Goal: Transaction & Acquisition: Book appointment/travel/reservation

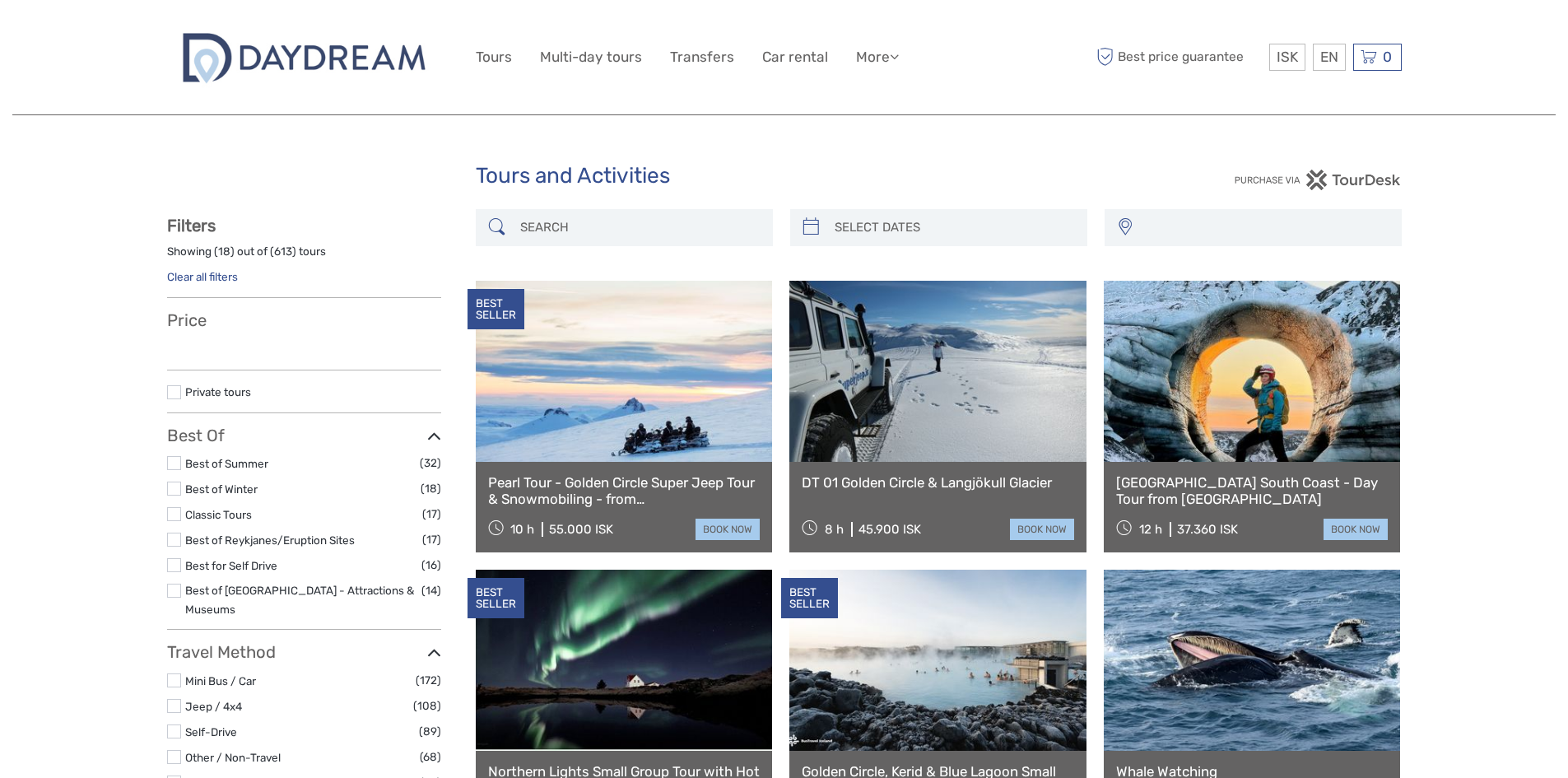
select select
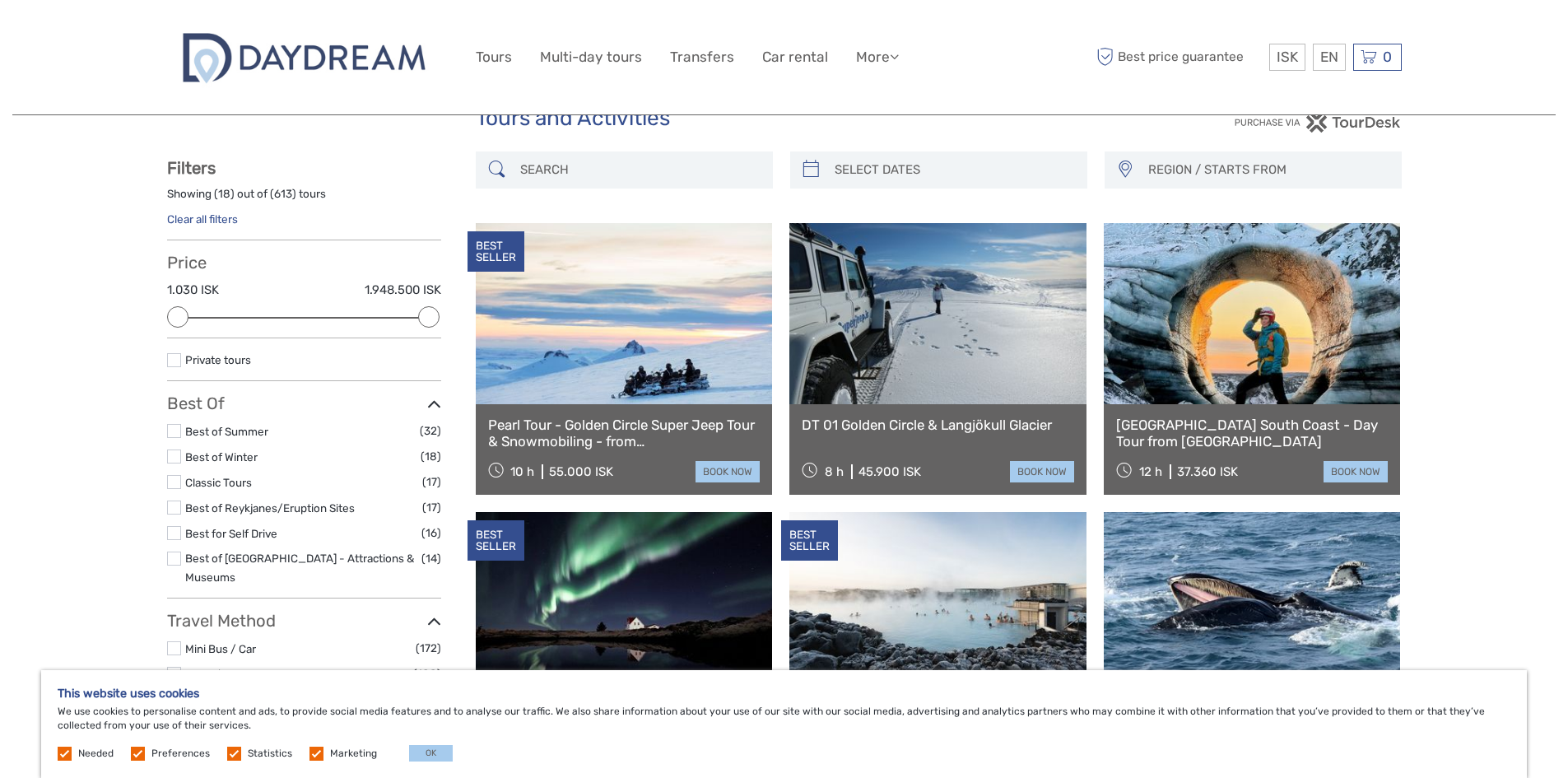
scroll to position [82, 0]
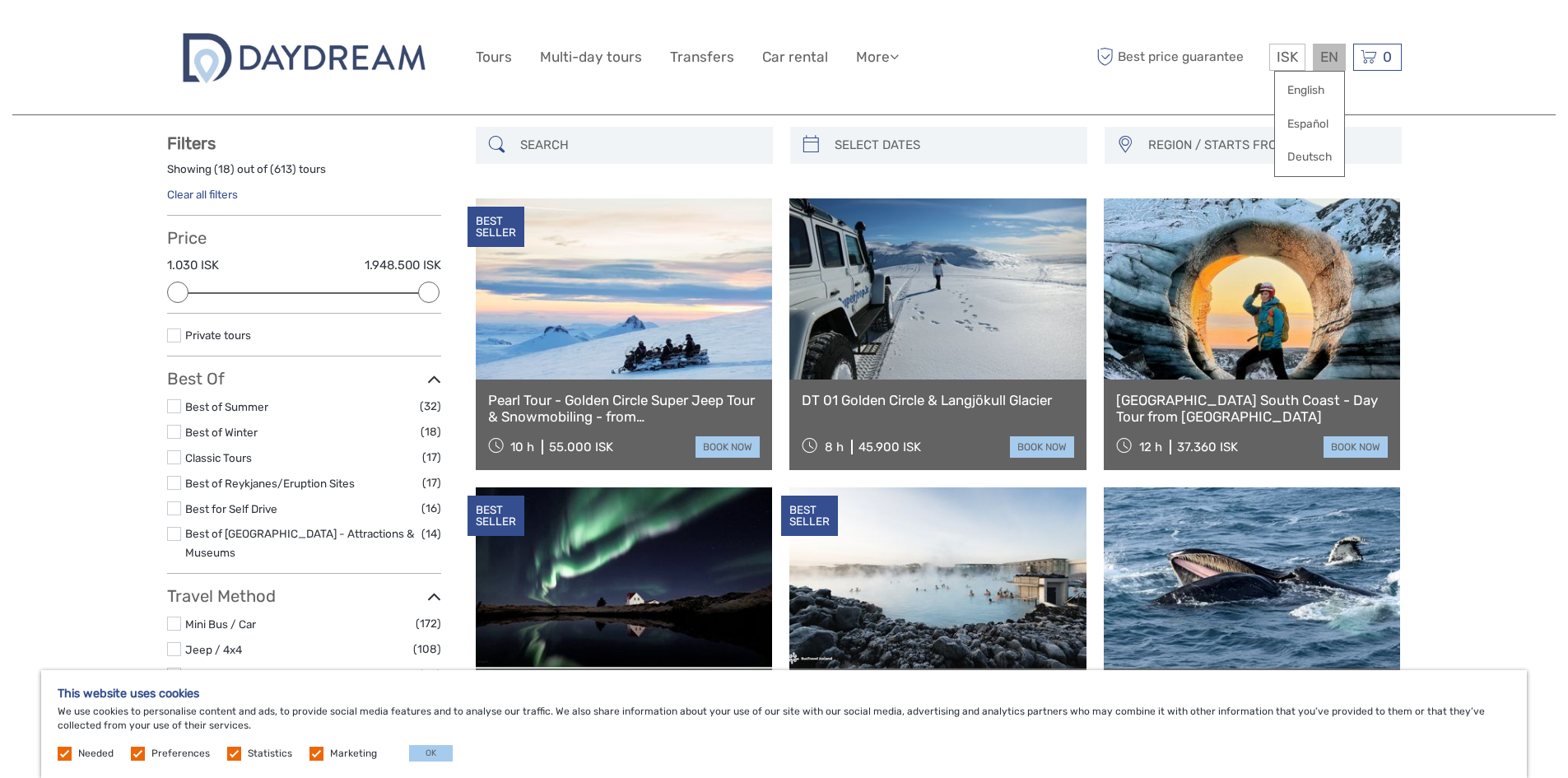
click at [1334, 55] on div "EN English Español Deutsch" at bounding box center [1330, 58] width 33 height 27
click at [1318, 85] on link "English" at bounding box center [1309, 91] width 69 height 29
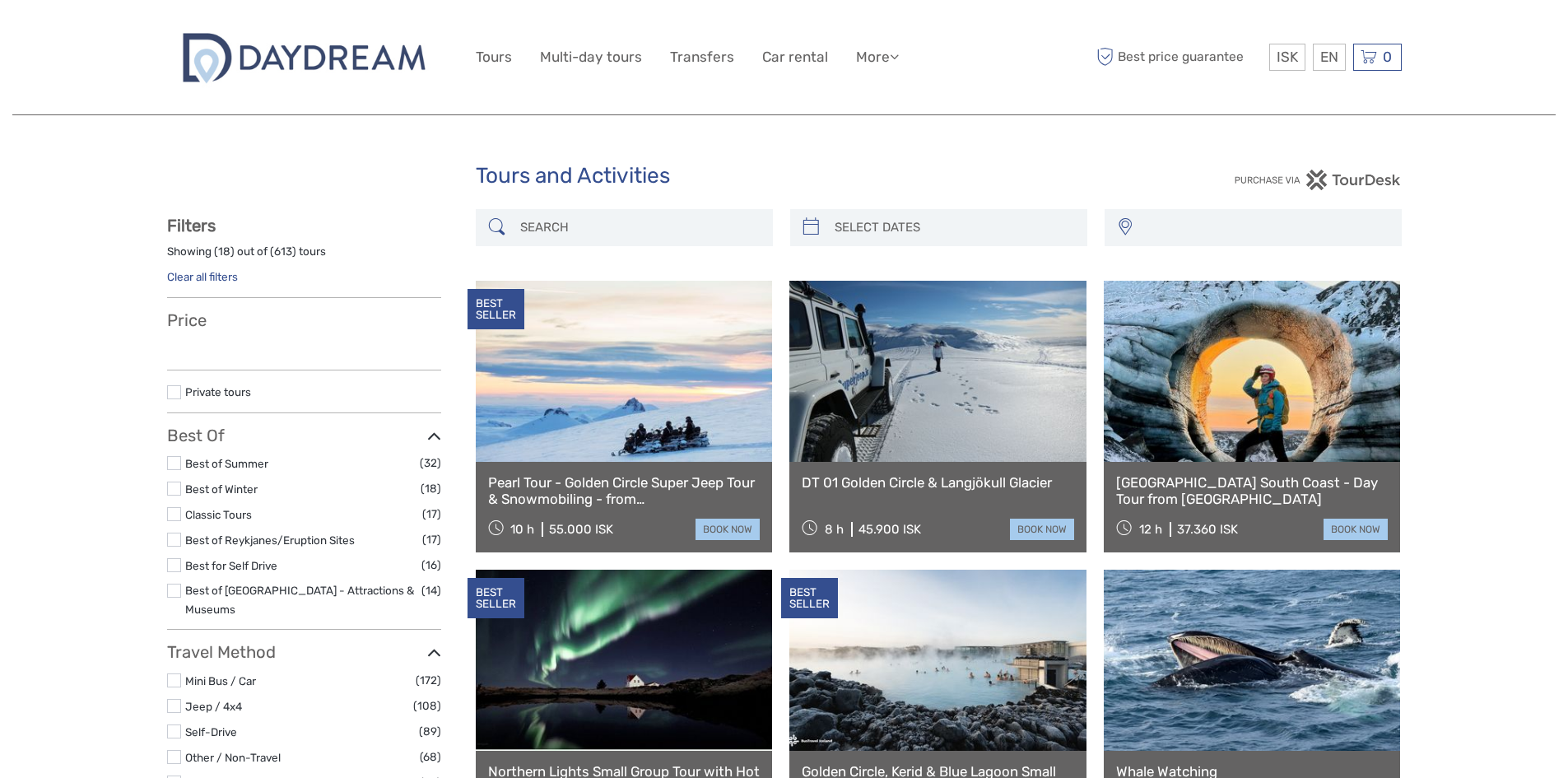
select select
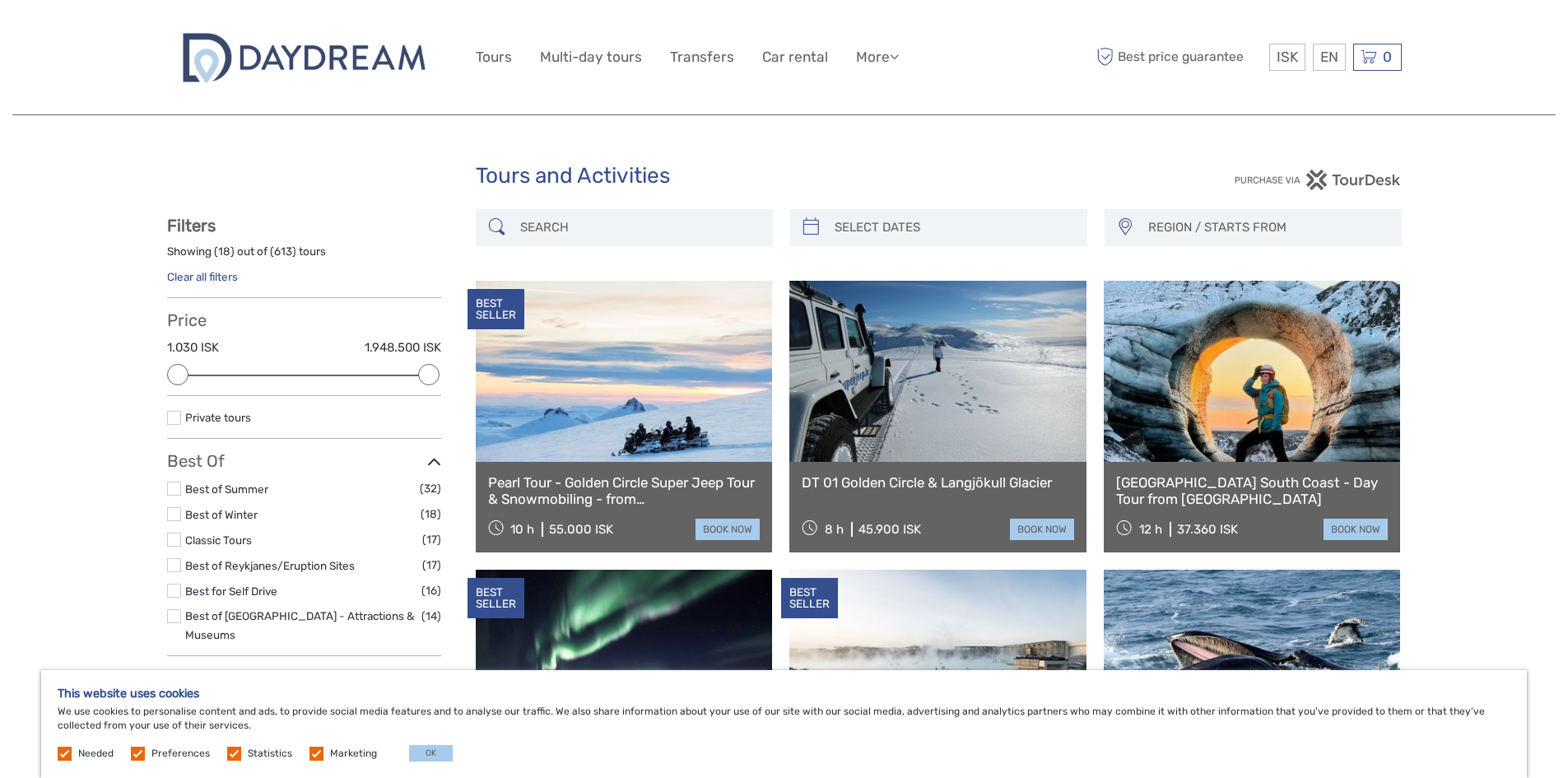
click at [521, 230] on input "search" at bounding box center [639, 227] width 251 height 28
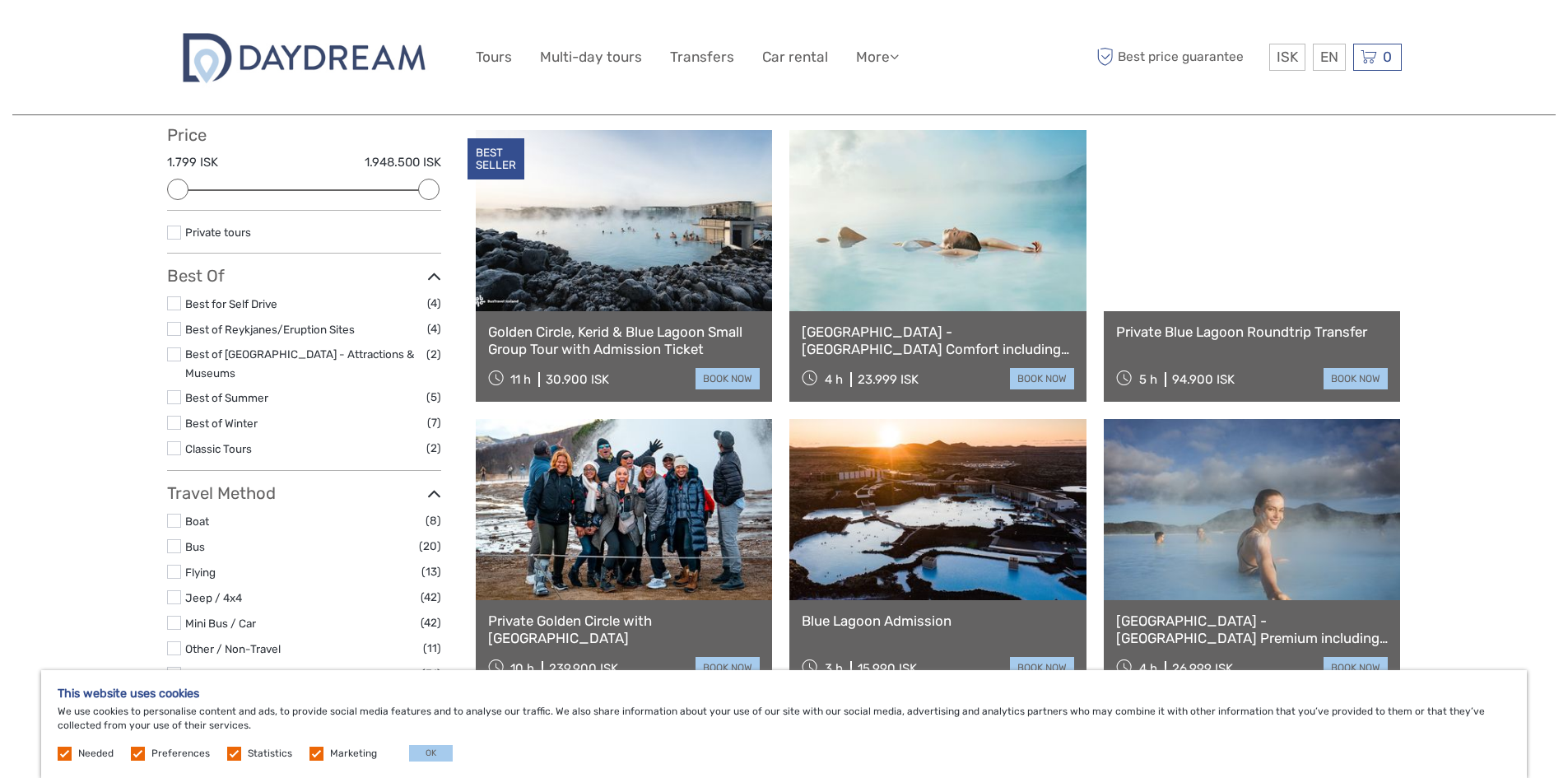
scroll to position [176, 0]
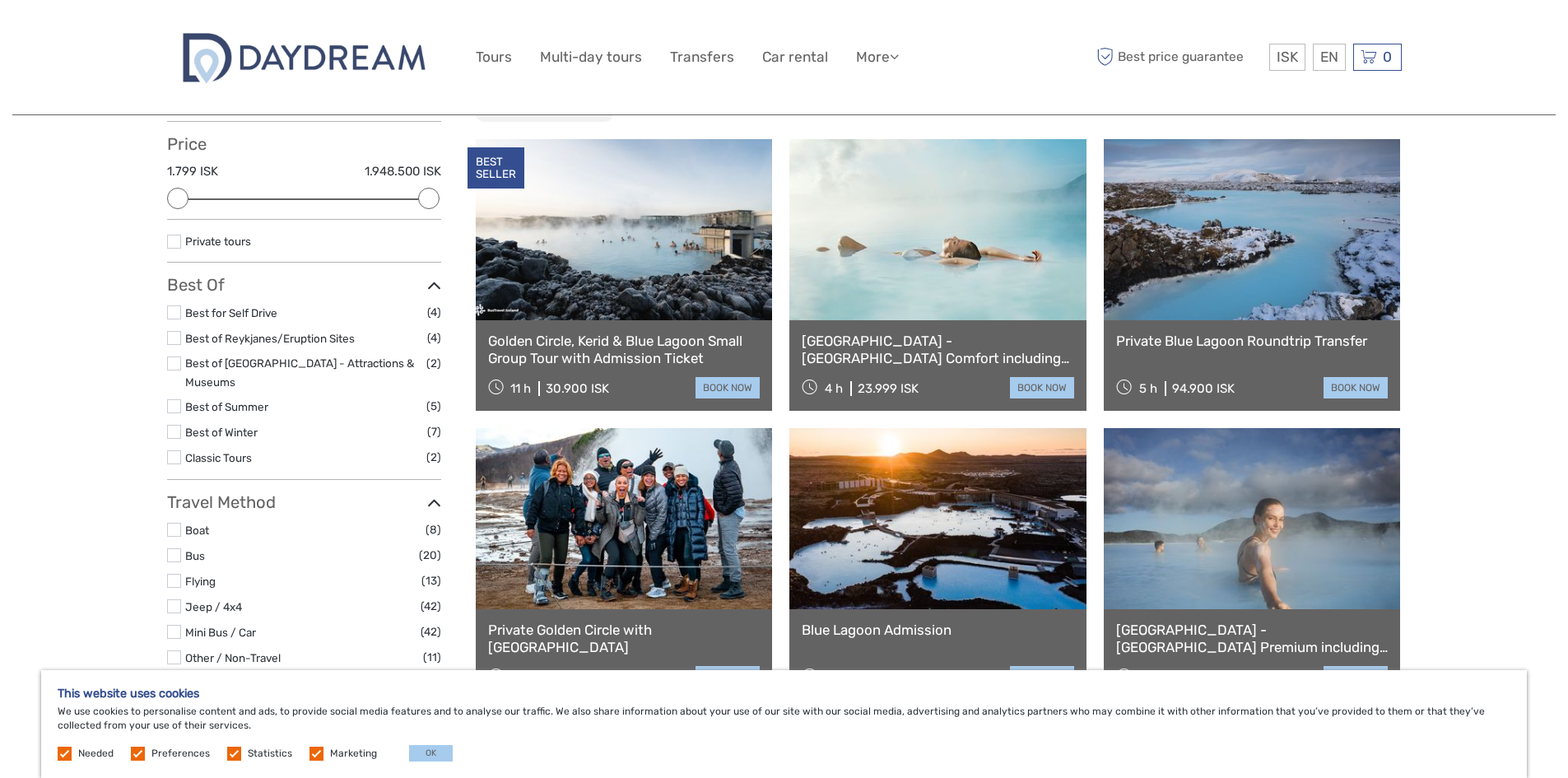
type input "blue lagoon"
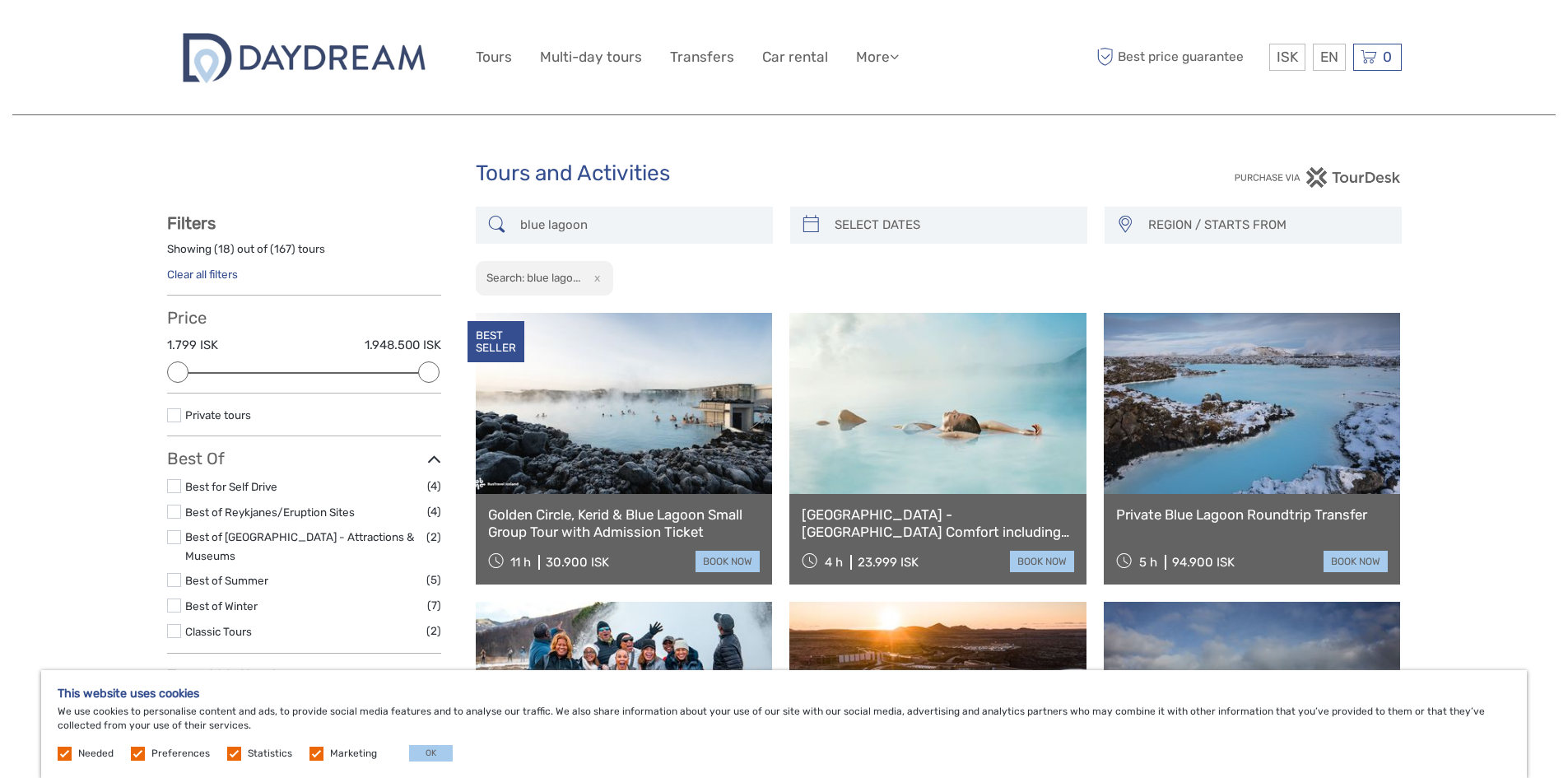
scroll to position [0, 0]
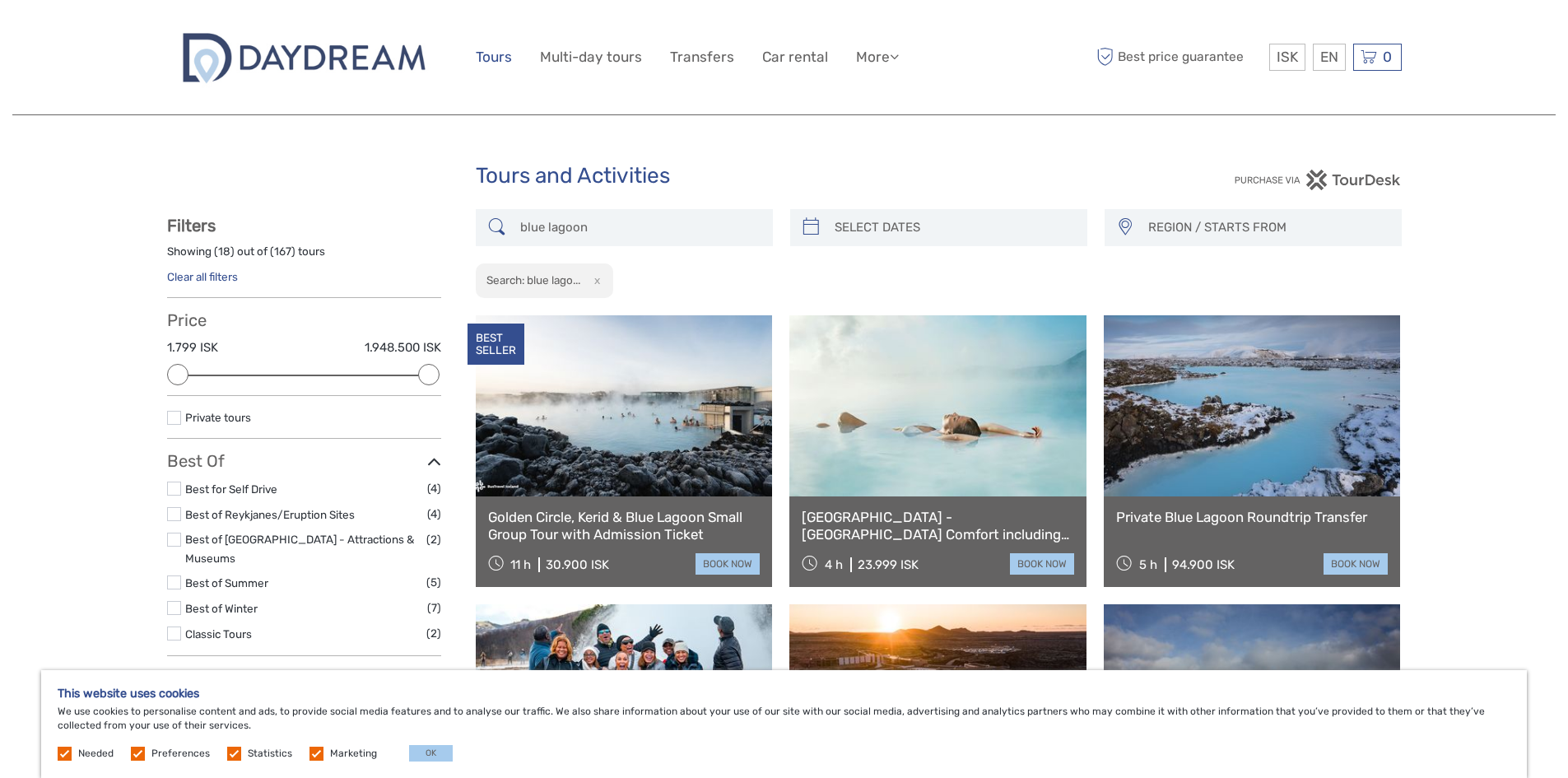
click at [504, 57] on link "Tours" at bounding box center [493, 57] width 36 height 23
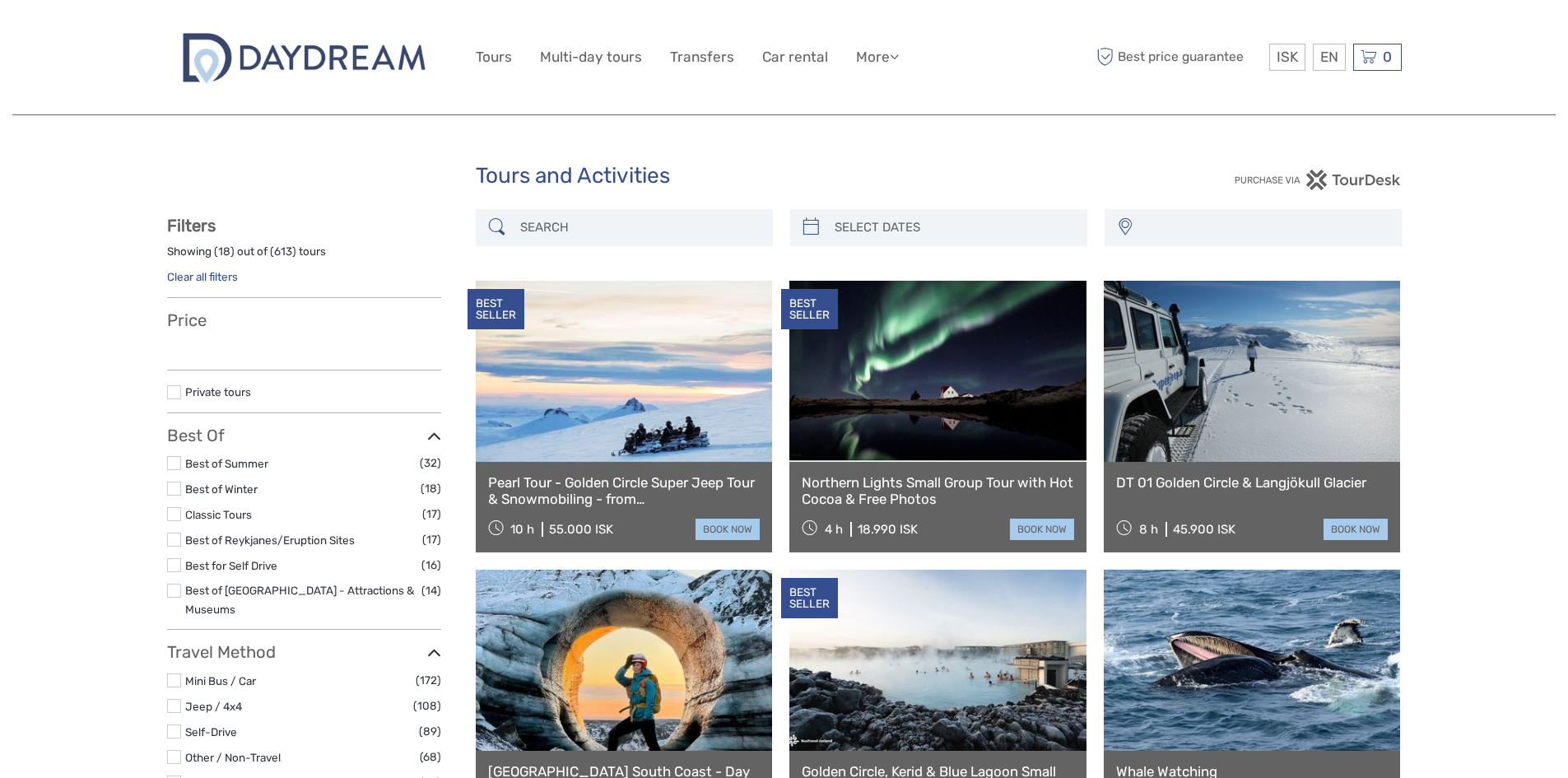
select select
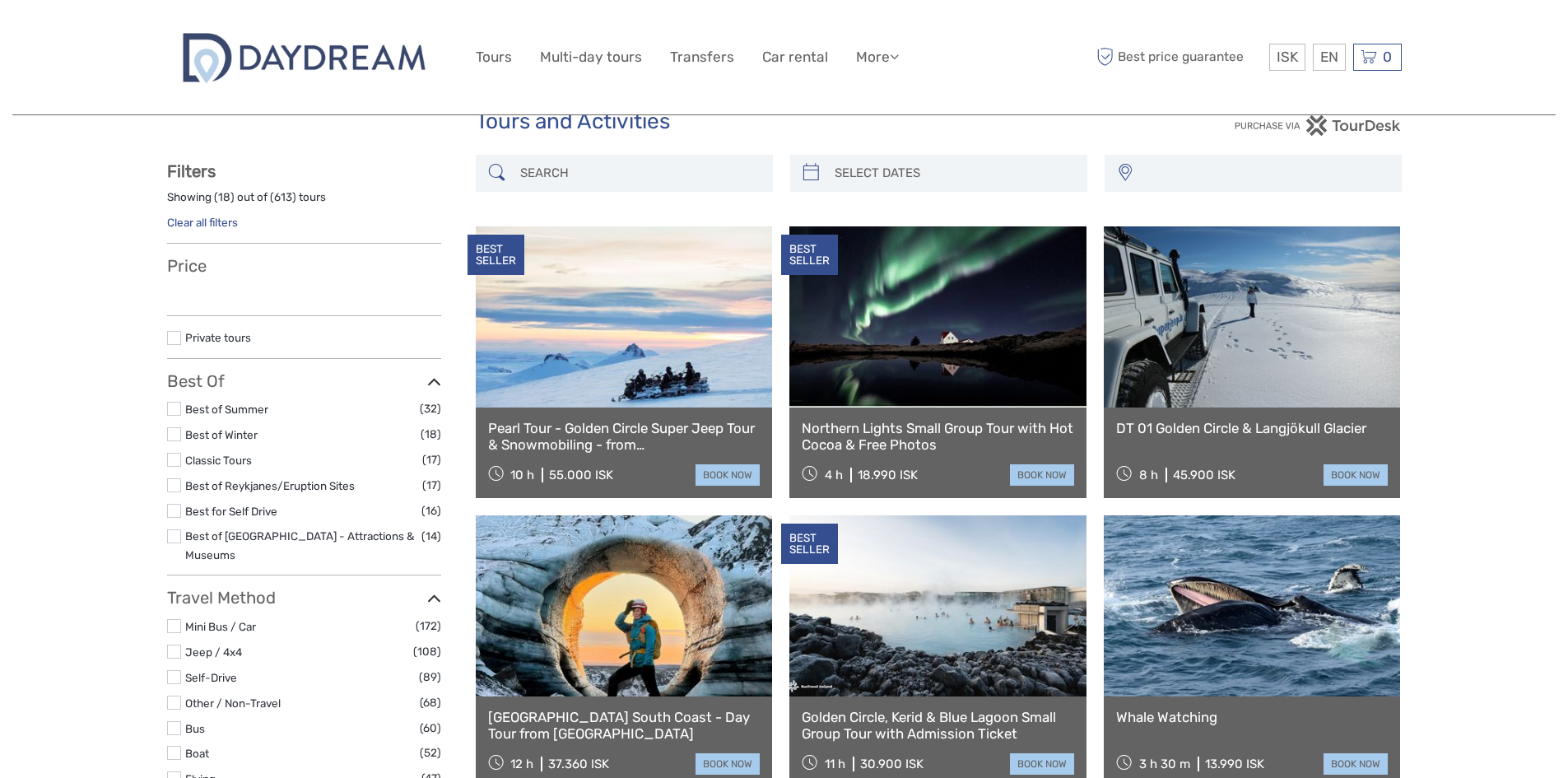
scroll to position [164, 0]
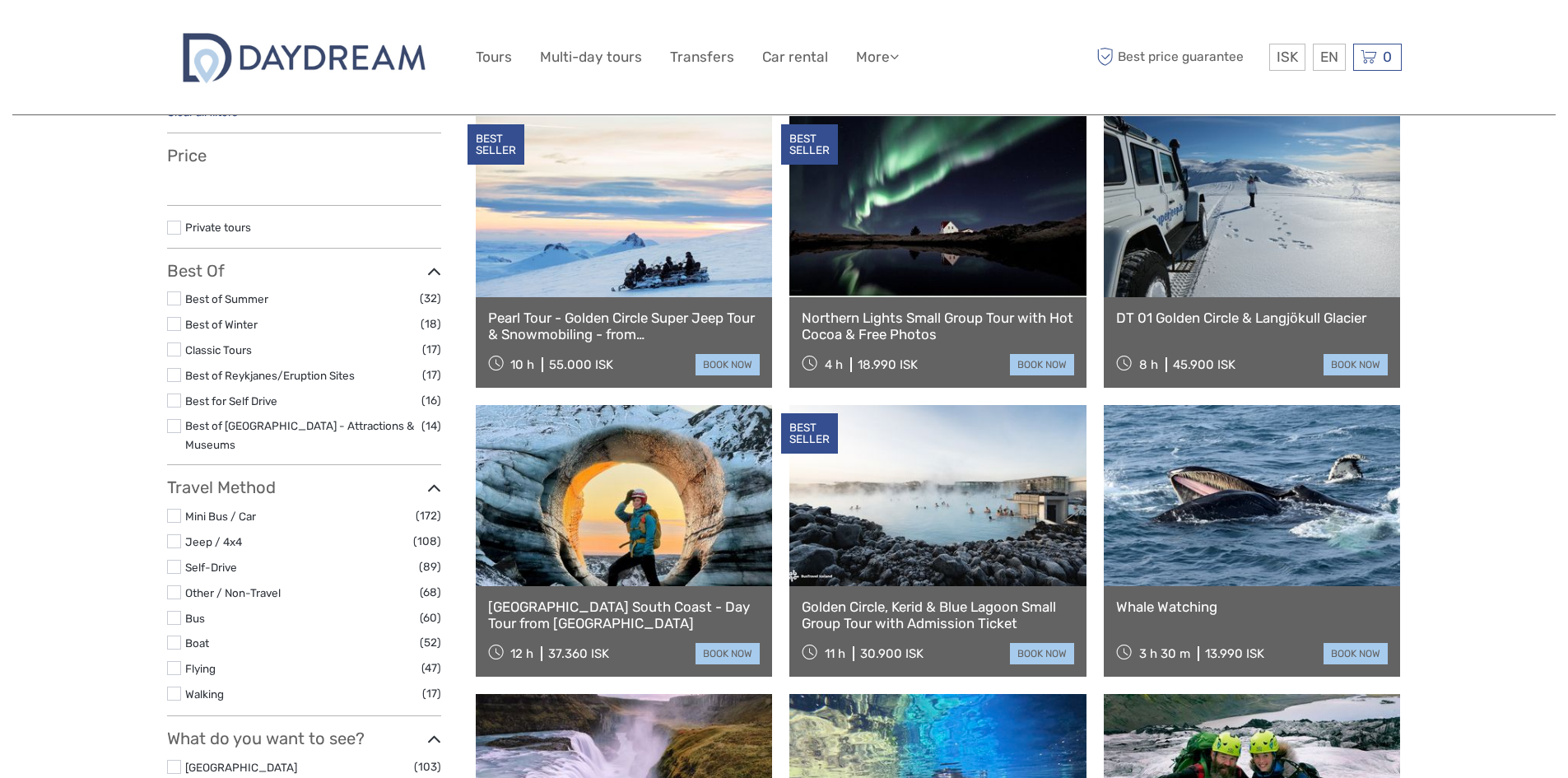
select select
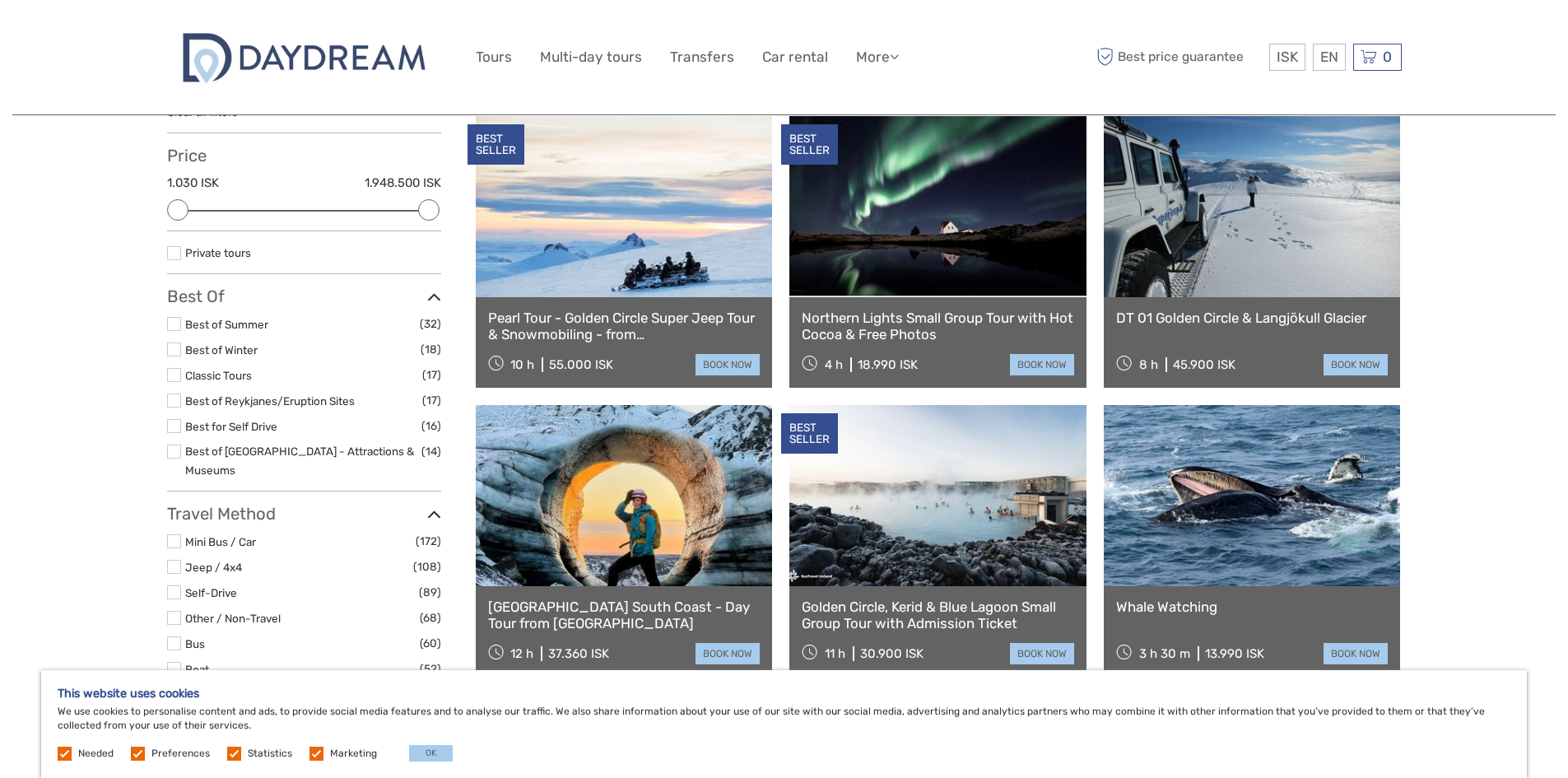
scroll to position [0, 0]
click at [174, 351] on label at bounding box center [174, 349] width 14 height 14
click at [0, 0] on input "checkbox" at bounding box center [0, 0] width 0 height 0
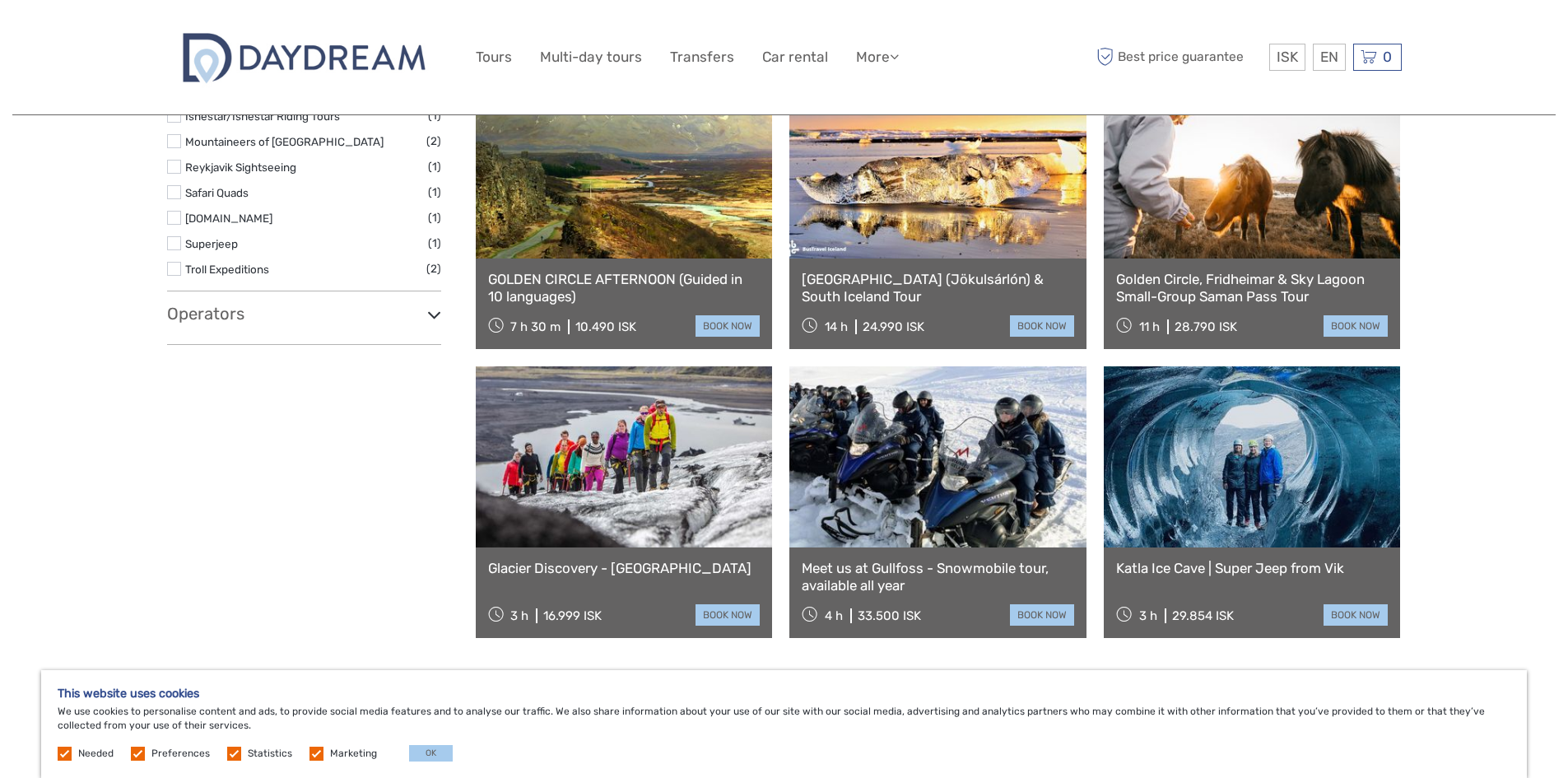
scroll to position [1247, 0]
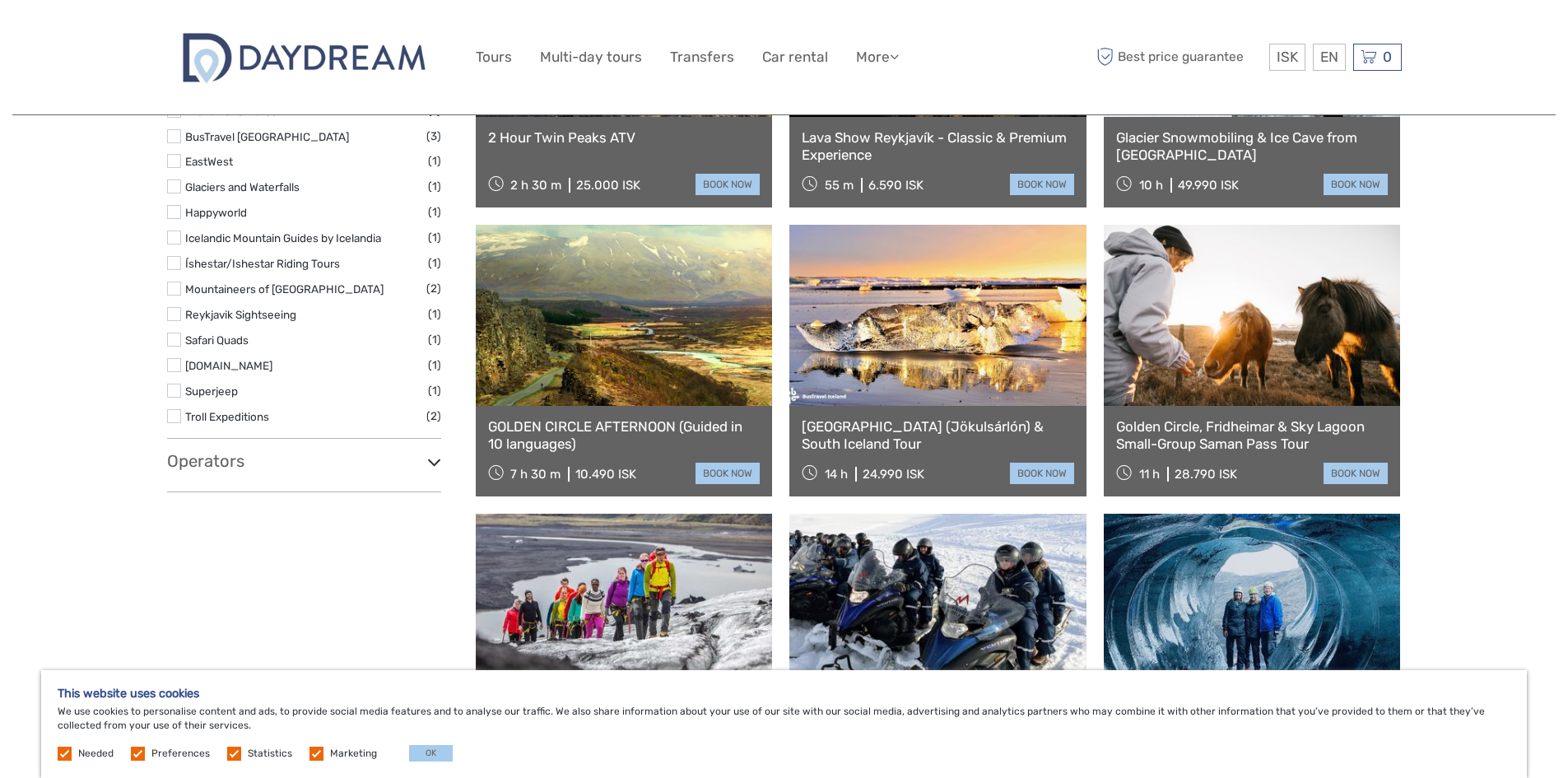
click at [300, 452] on h3 "Operators" at bounding box center [304, 461] width 275 height 20
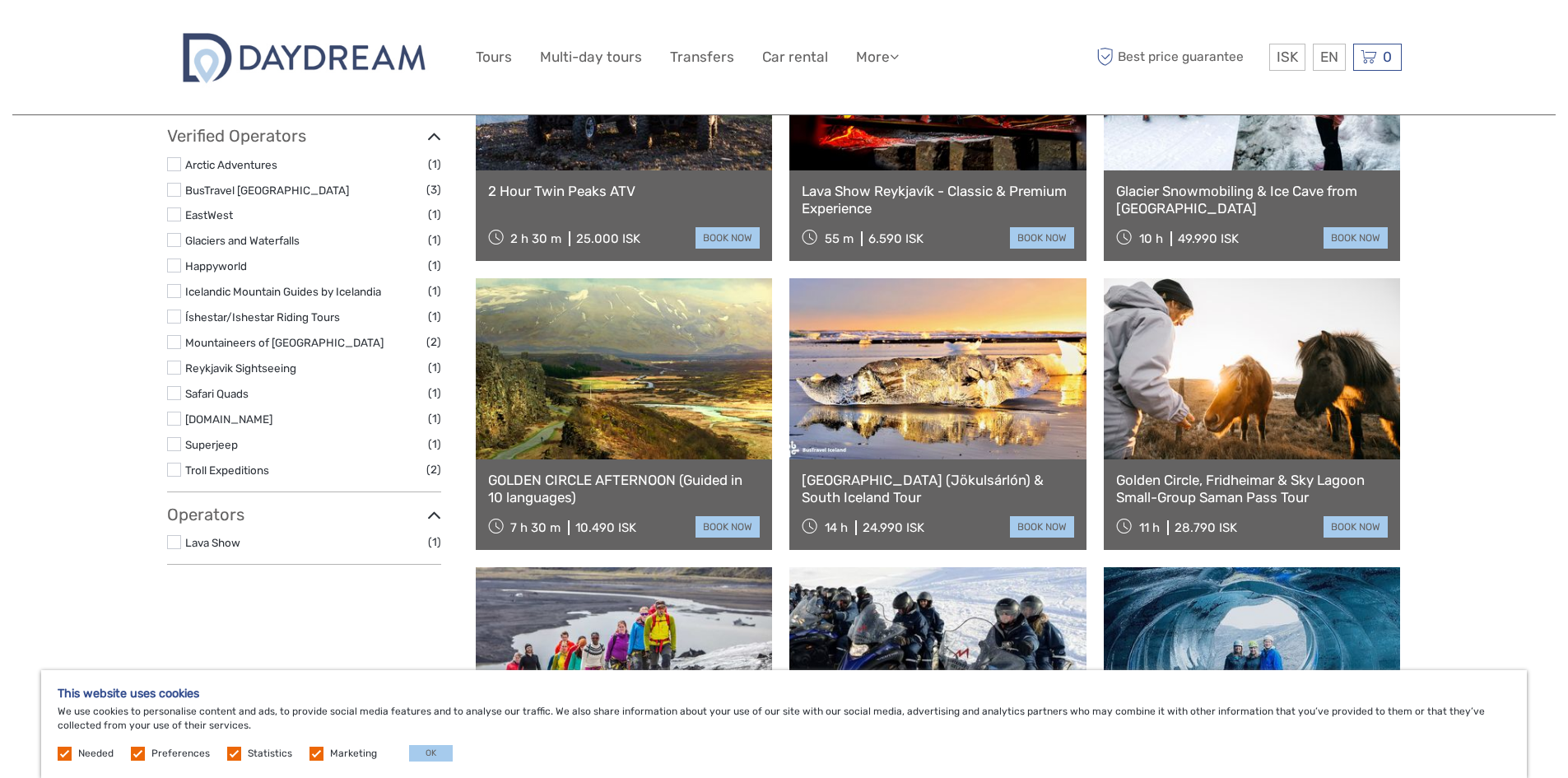
scroll to position [1164, 0]
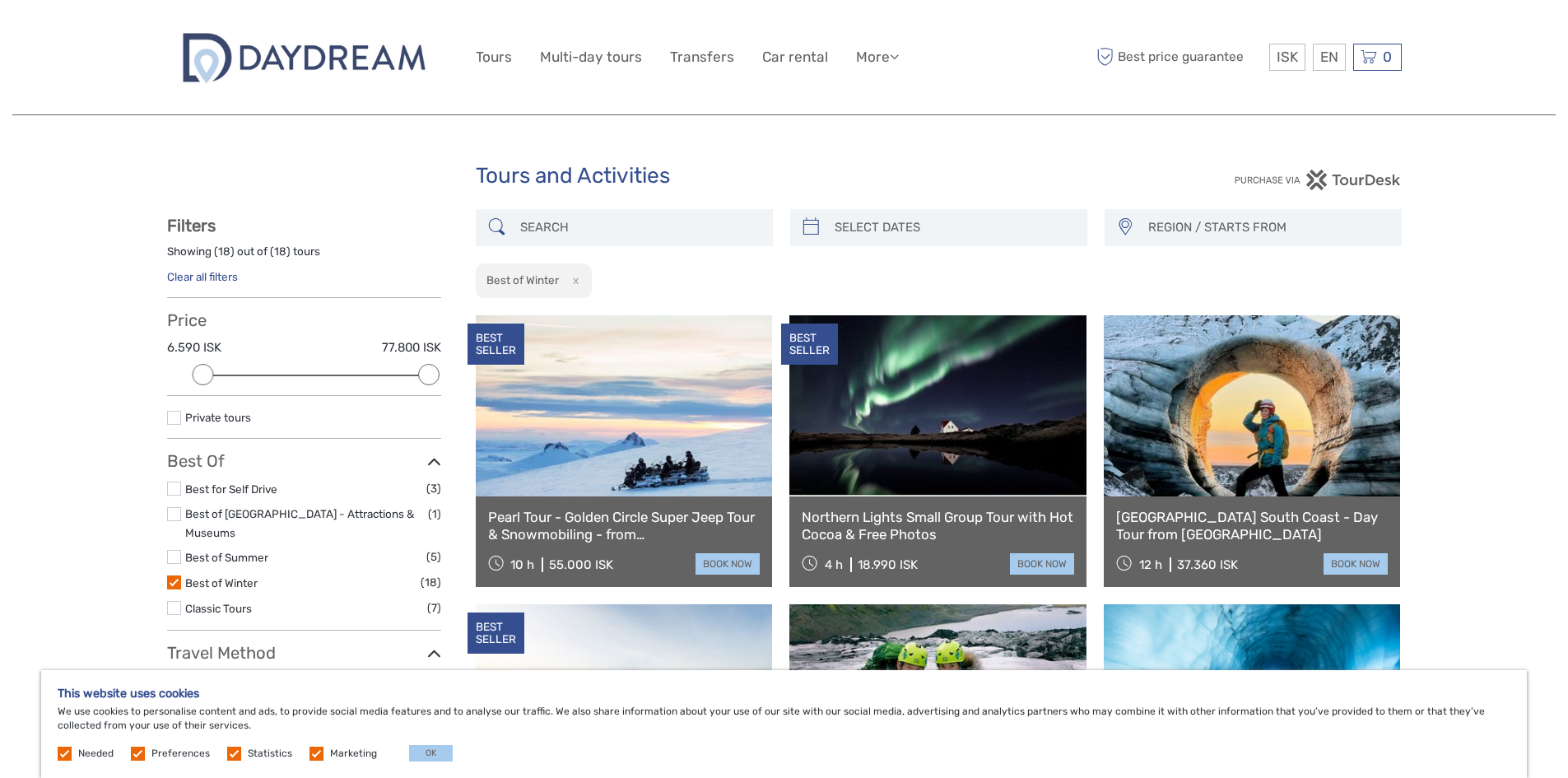
click at [561, 230] on input "search" at bounding box center [639, 227] width 251 height 28
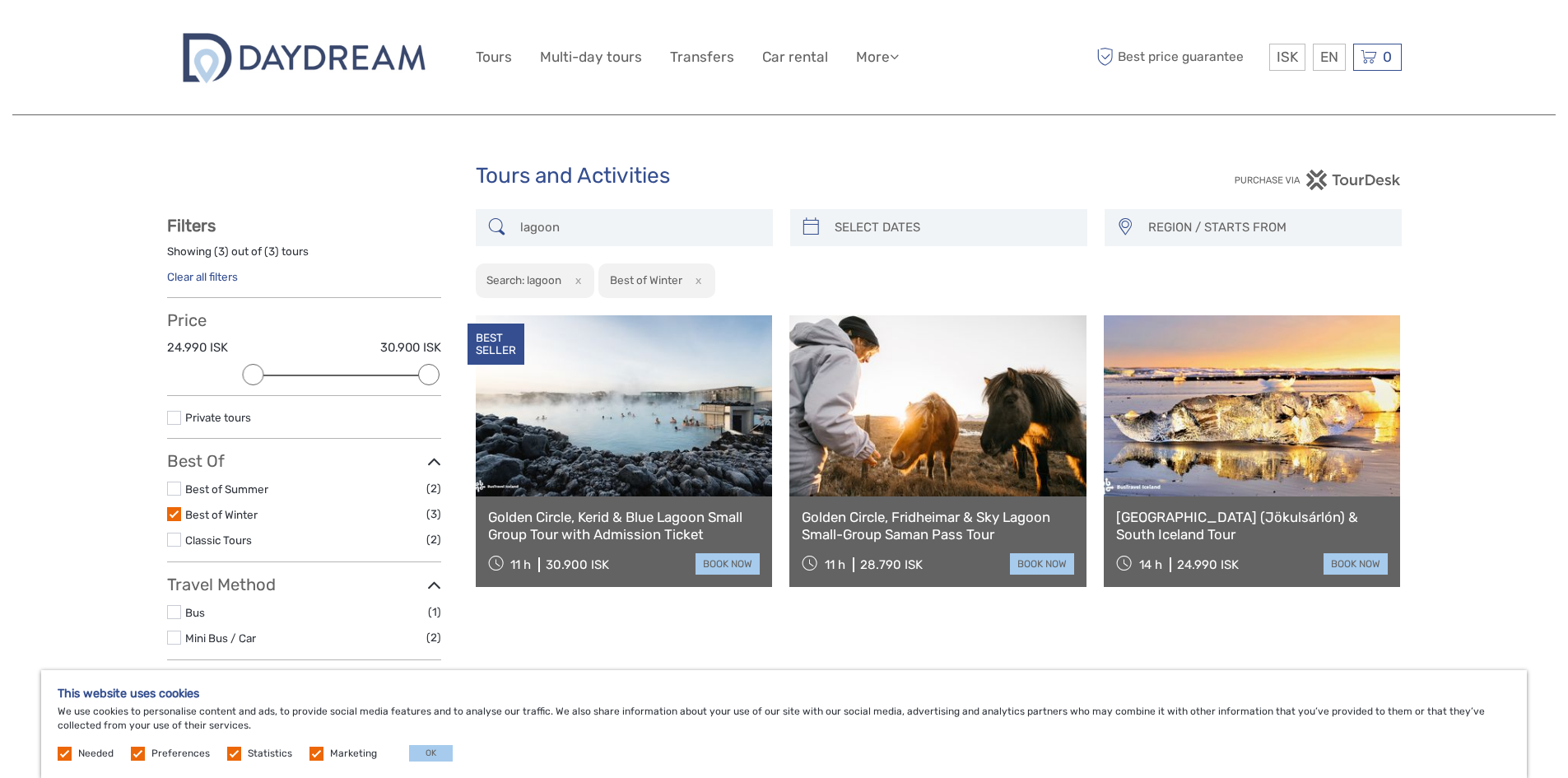
click at [520, 227] on input "lagoon" at bounding box center [639, 227] width 251 height 28
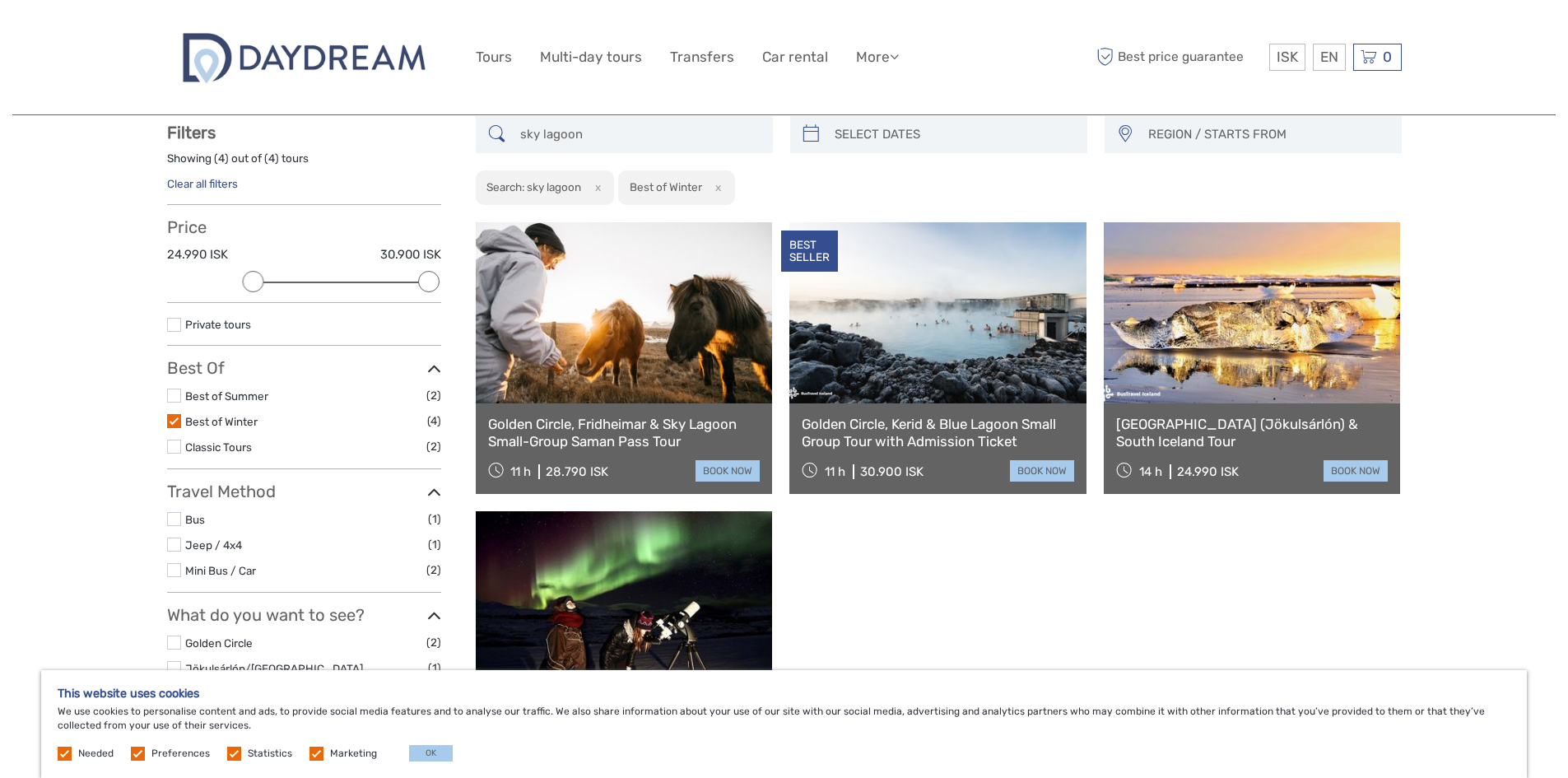
scroll to position [94, 0]
type input "sky lagoon"
click at [701, 52] on link "Transfers" at bounding box center [702, 57] width 64 height 23
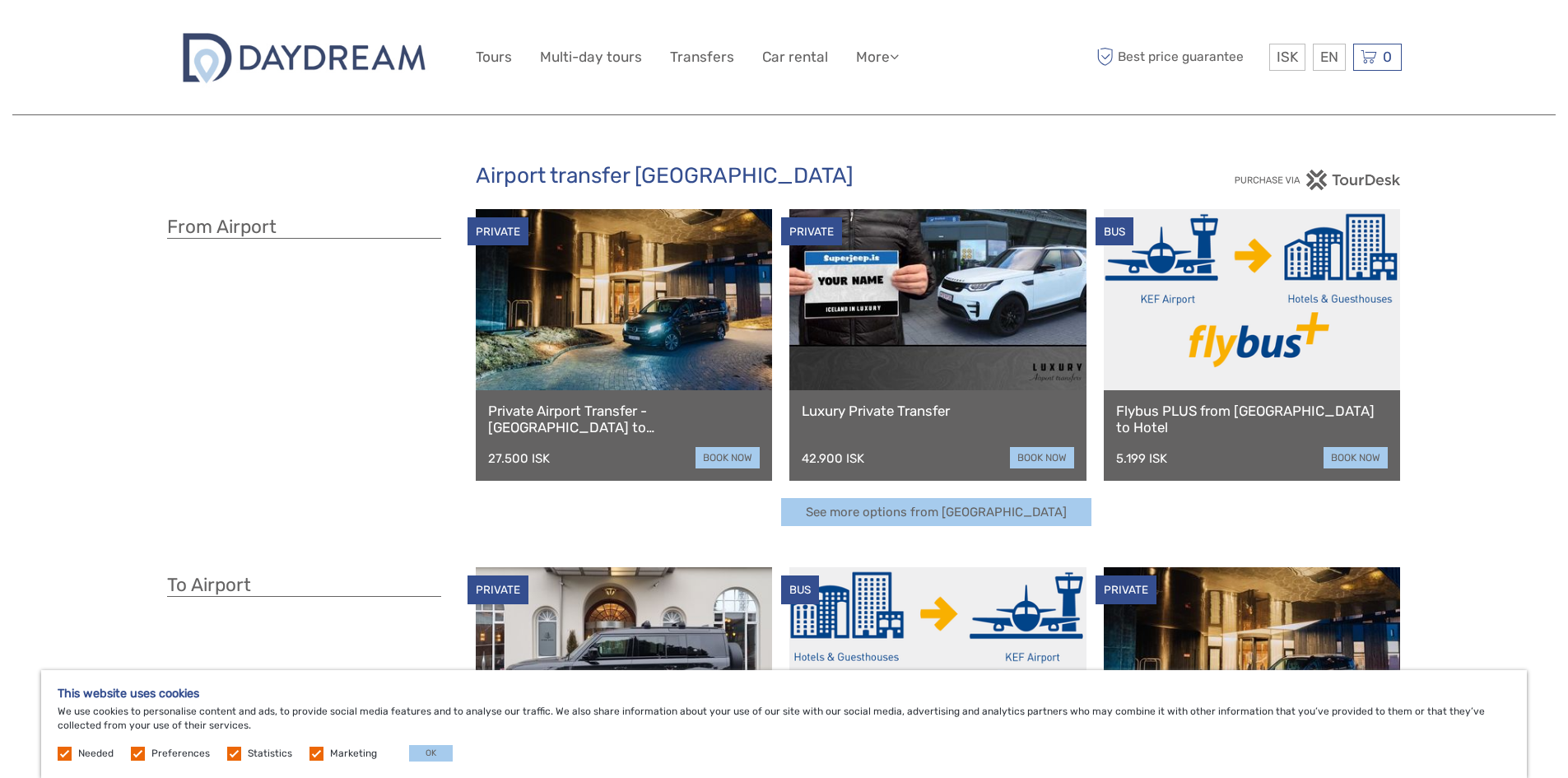
click at [257, 224] on h3 "From Airport" at bounding box center [304, 228] width 275 height 23
click at [257, 225] on h3 "From Airport" at bounding box center [304, 228] width 275 height 23
click at [261, 225] on h3 "From Airport" at bounding box center [304, 228] width 275 height 23
click at [889, 58] on link "More" at bounding box center [877, 57] width 43 height 23
click at [889, 59] on link "More" at bounding box center [877, 57] width 43 height 23
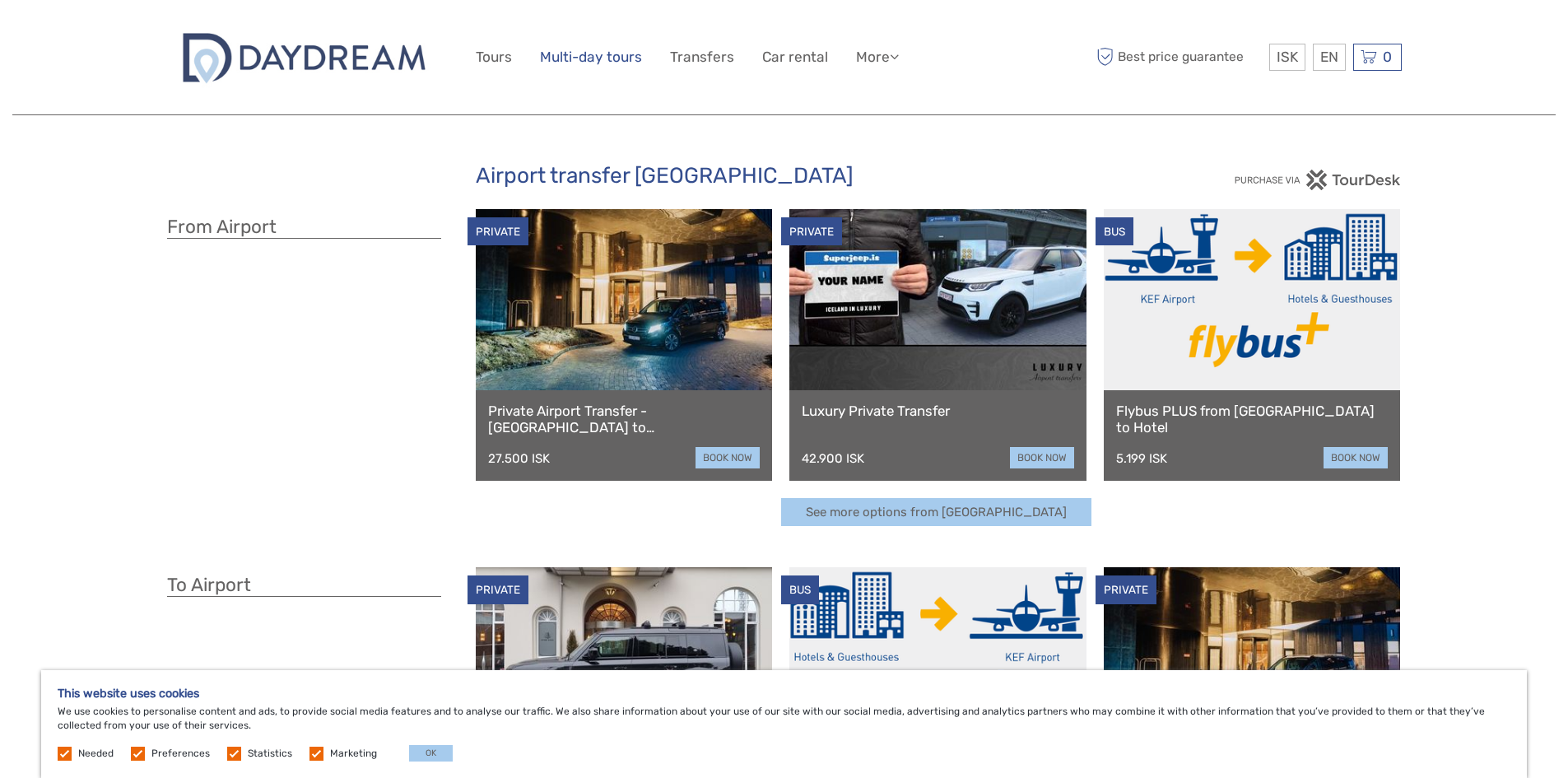
click at [624, 65] on link "Multi-day tours" at bounding box center [591, 57] width 102 height 23
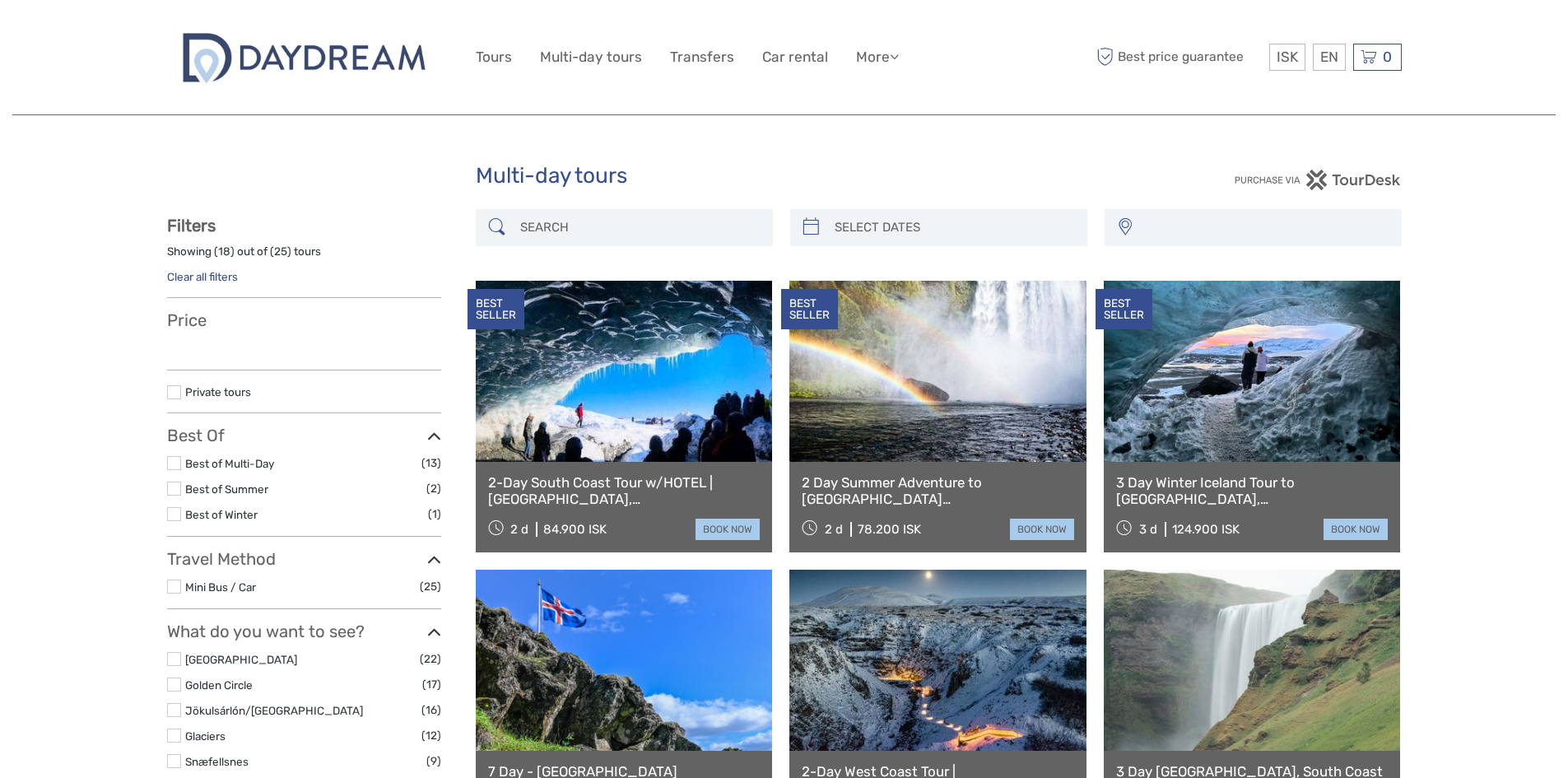
select select
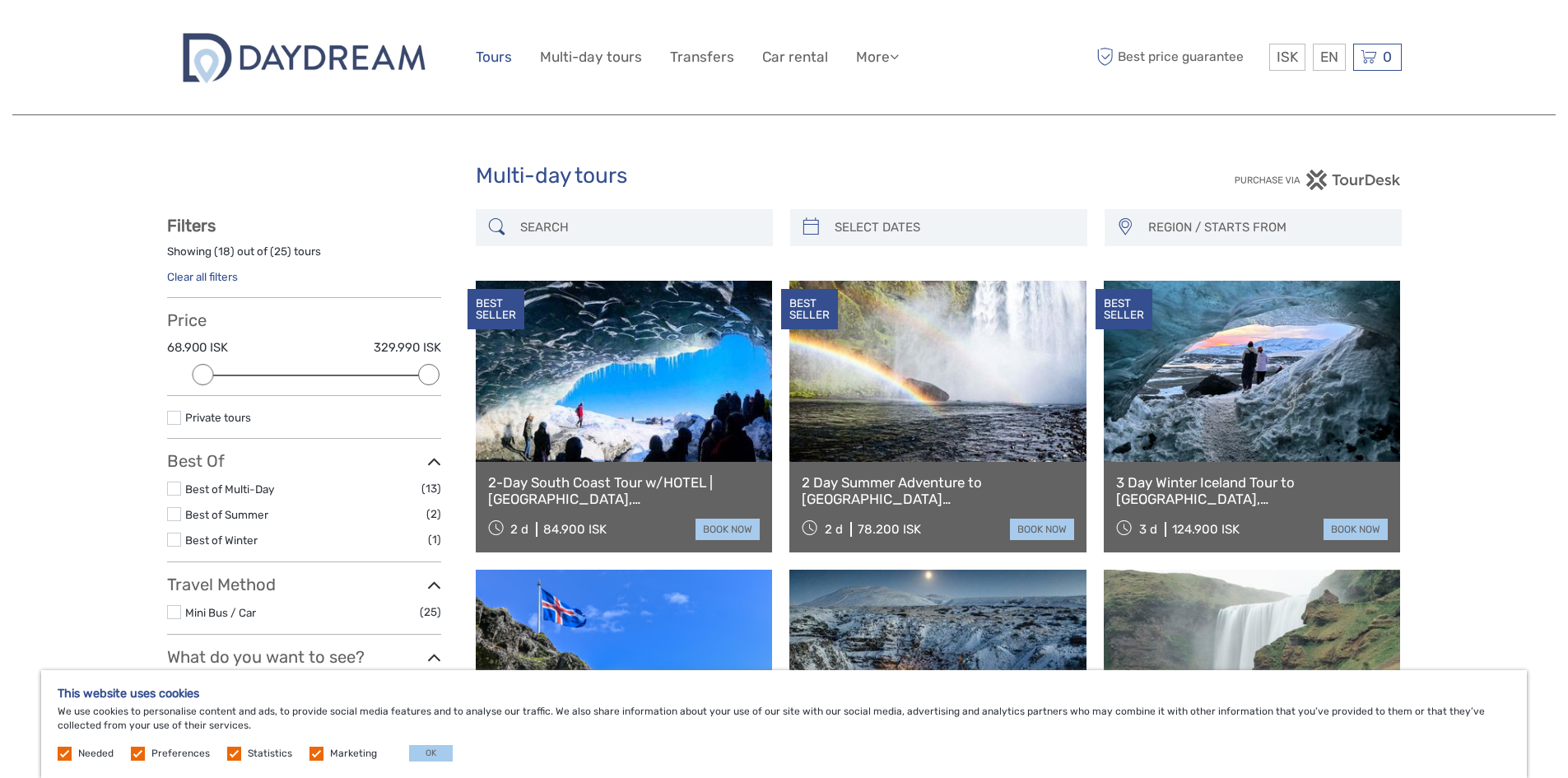
click at [509, 56] on link "Tours" at bounding box center [493, 57] width 36 height 23
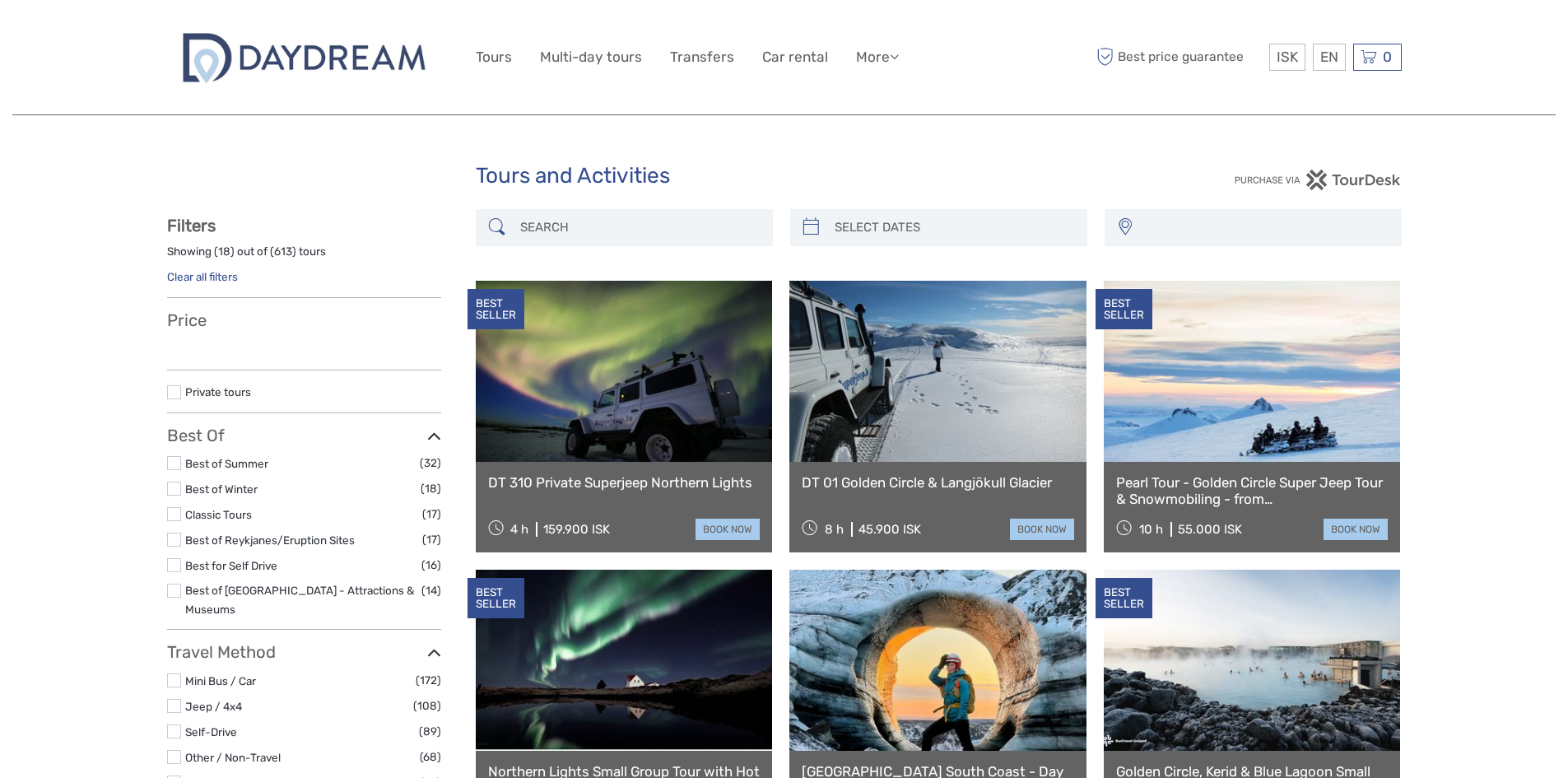
select select
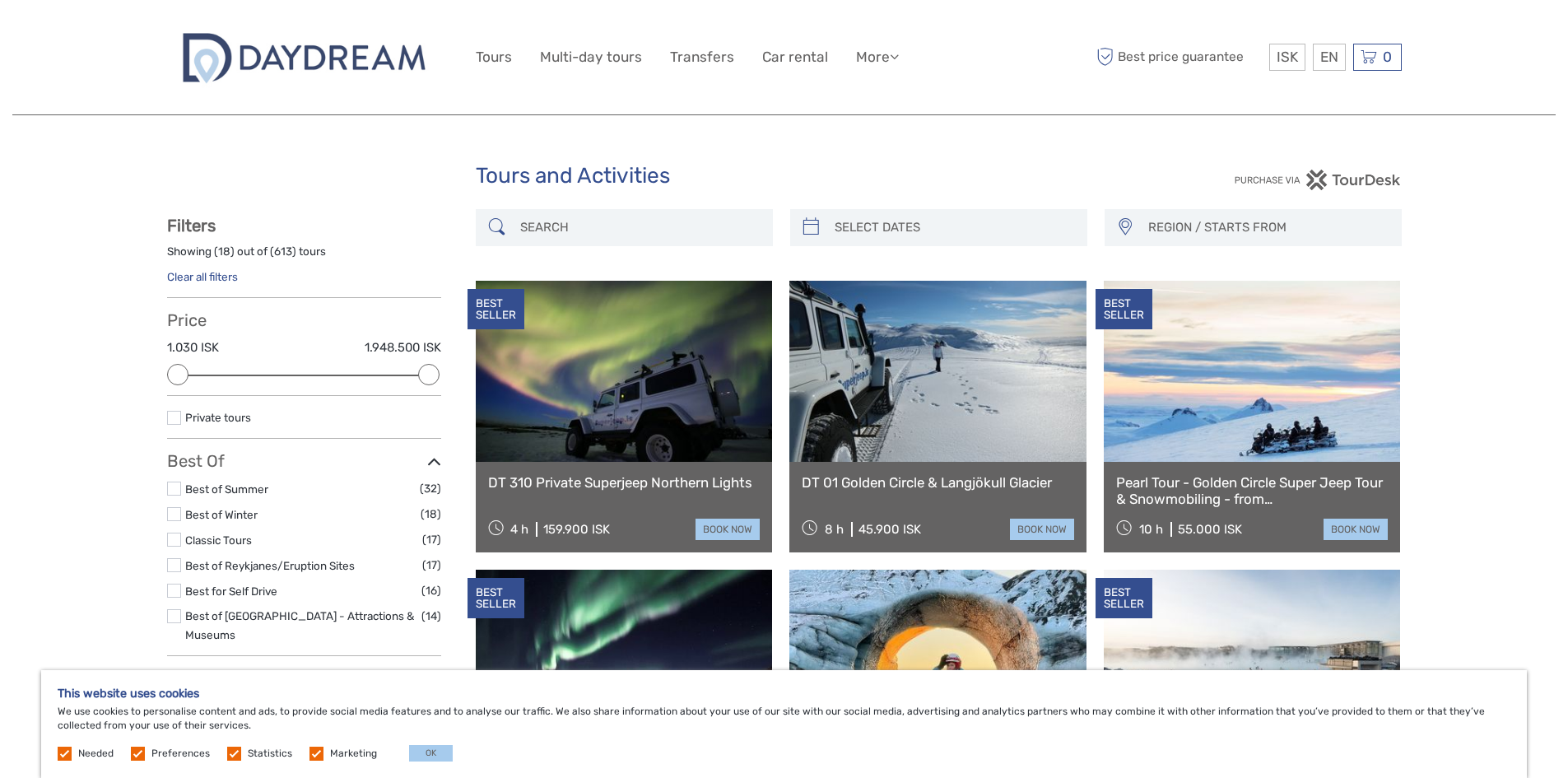
click at [656, 230] on input "search" at bounding box center [639, 227] width 251 height 28
type input "l"
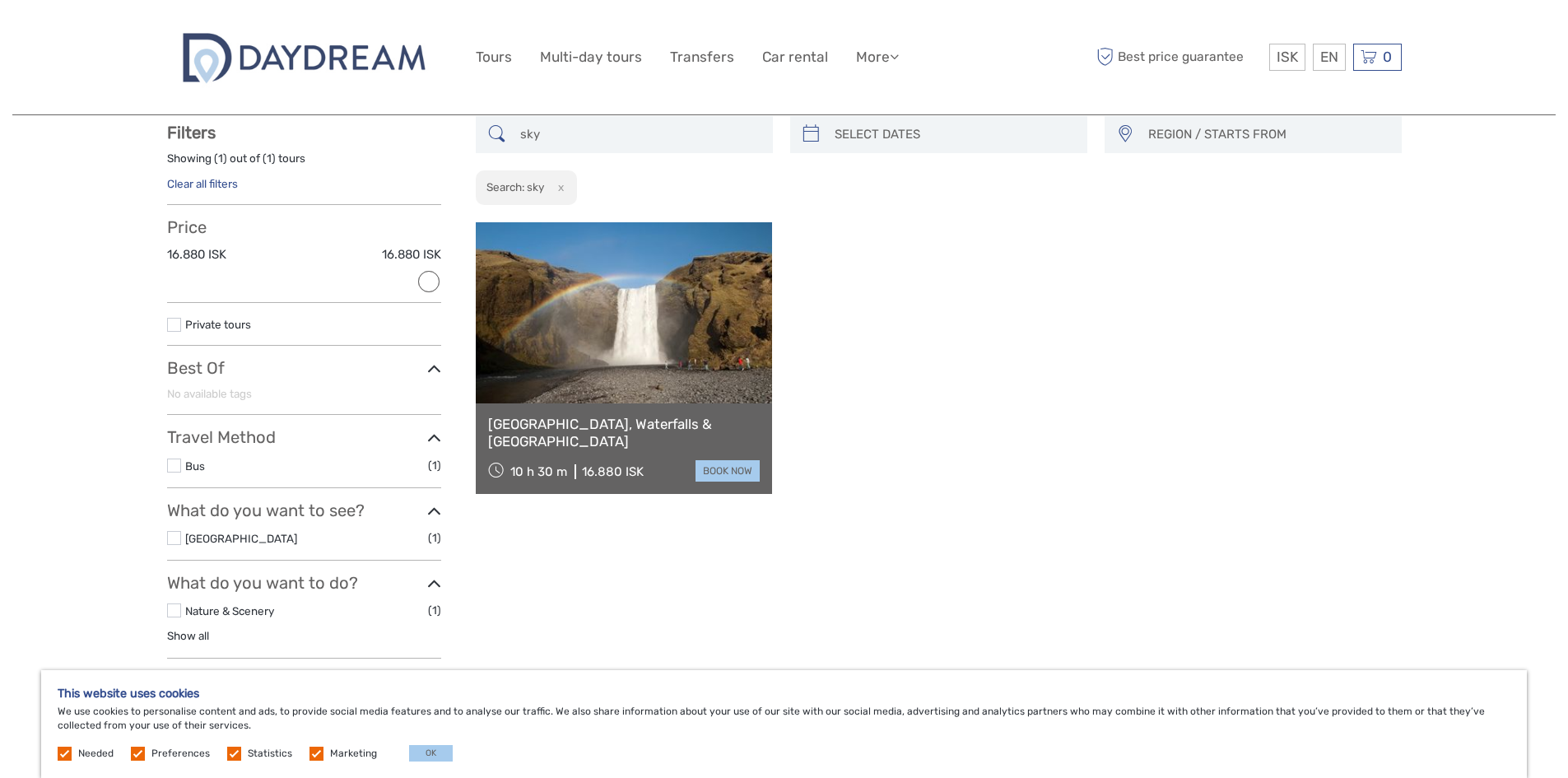
scroll to position [94, 0]
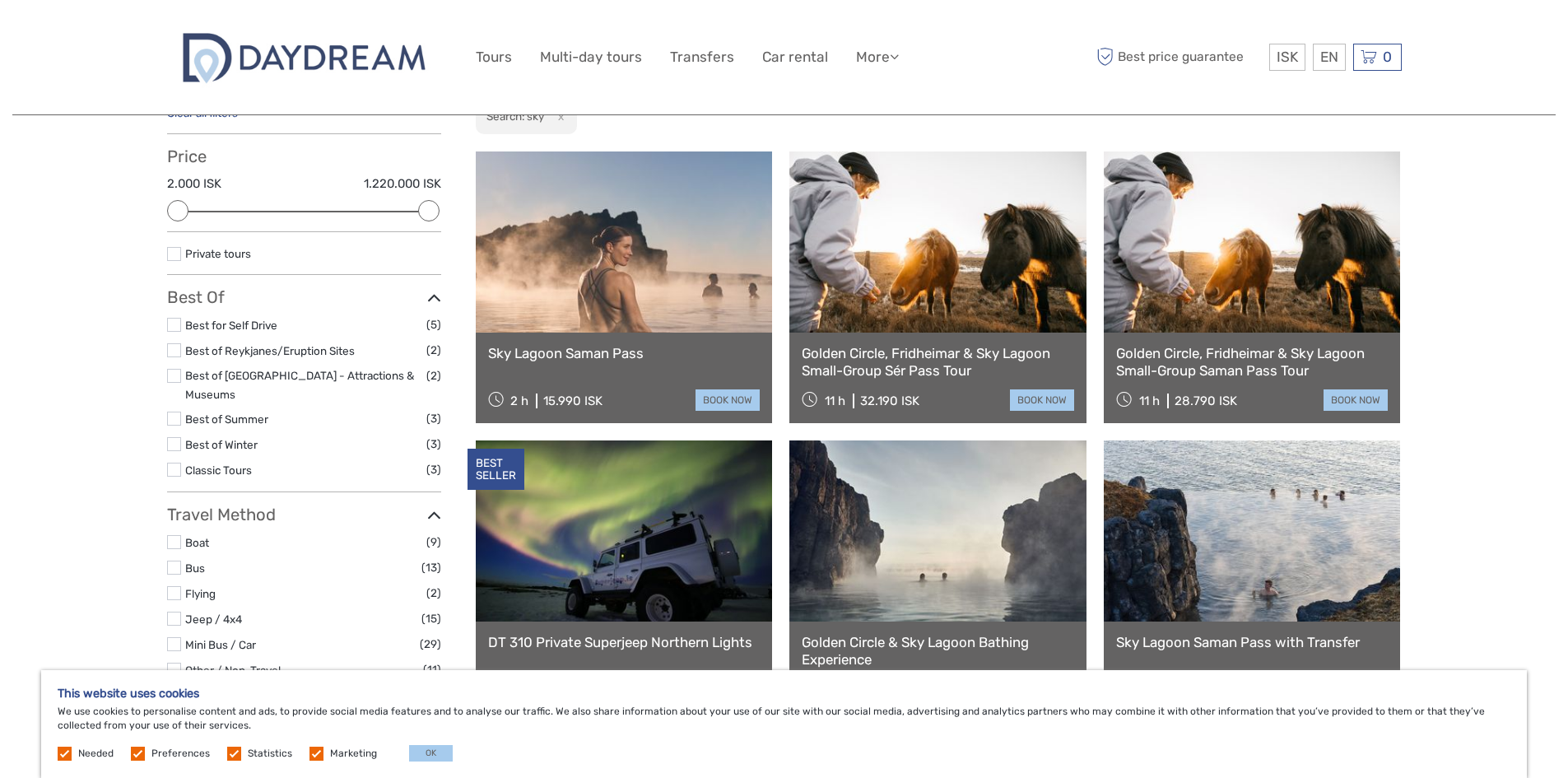
scroll to position [259, 0]
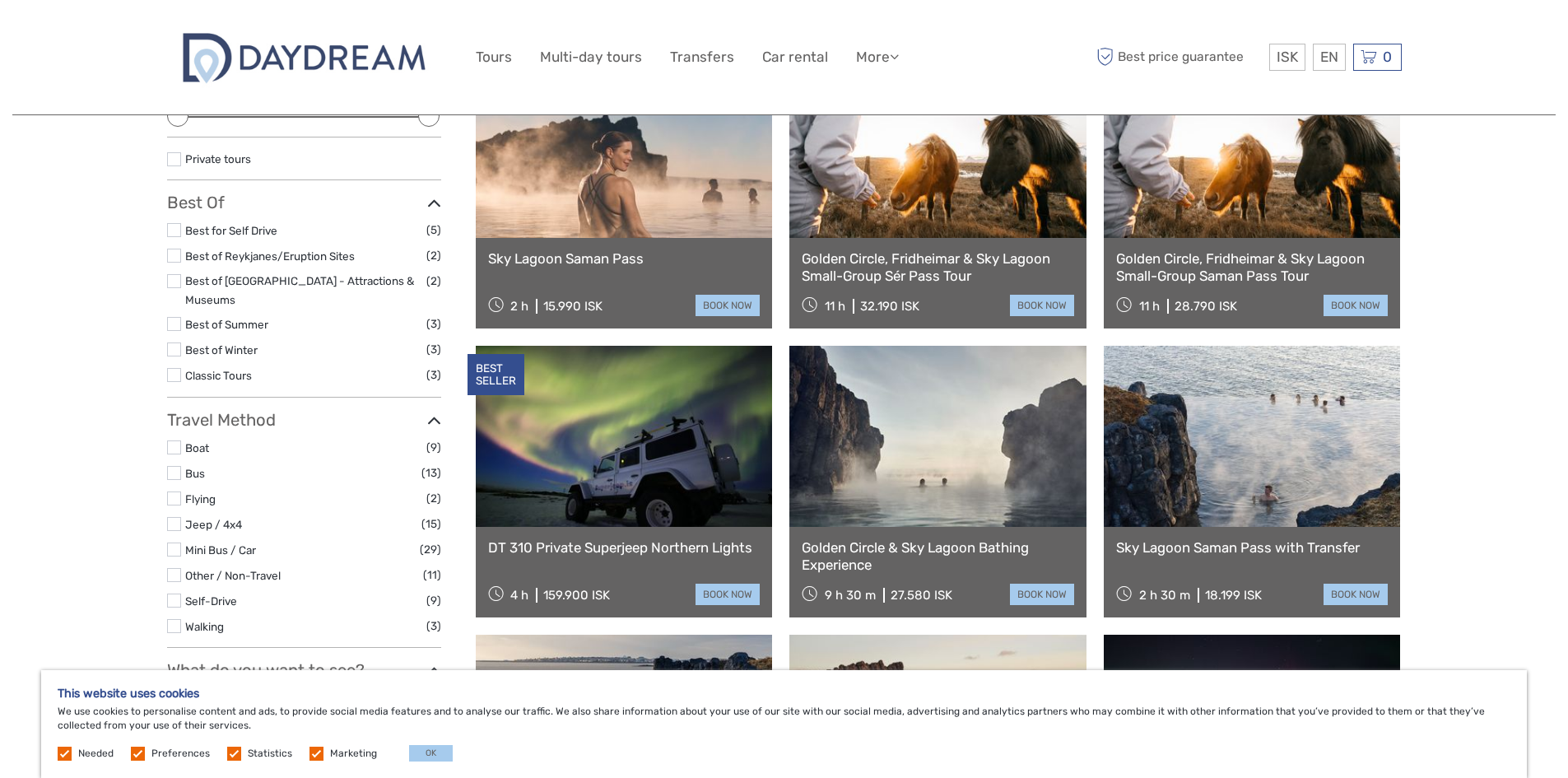
type input "sky"
click at [1304, 481] on link at bounding box center [1252, 436] width 297 height 181
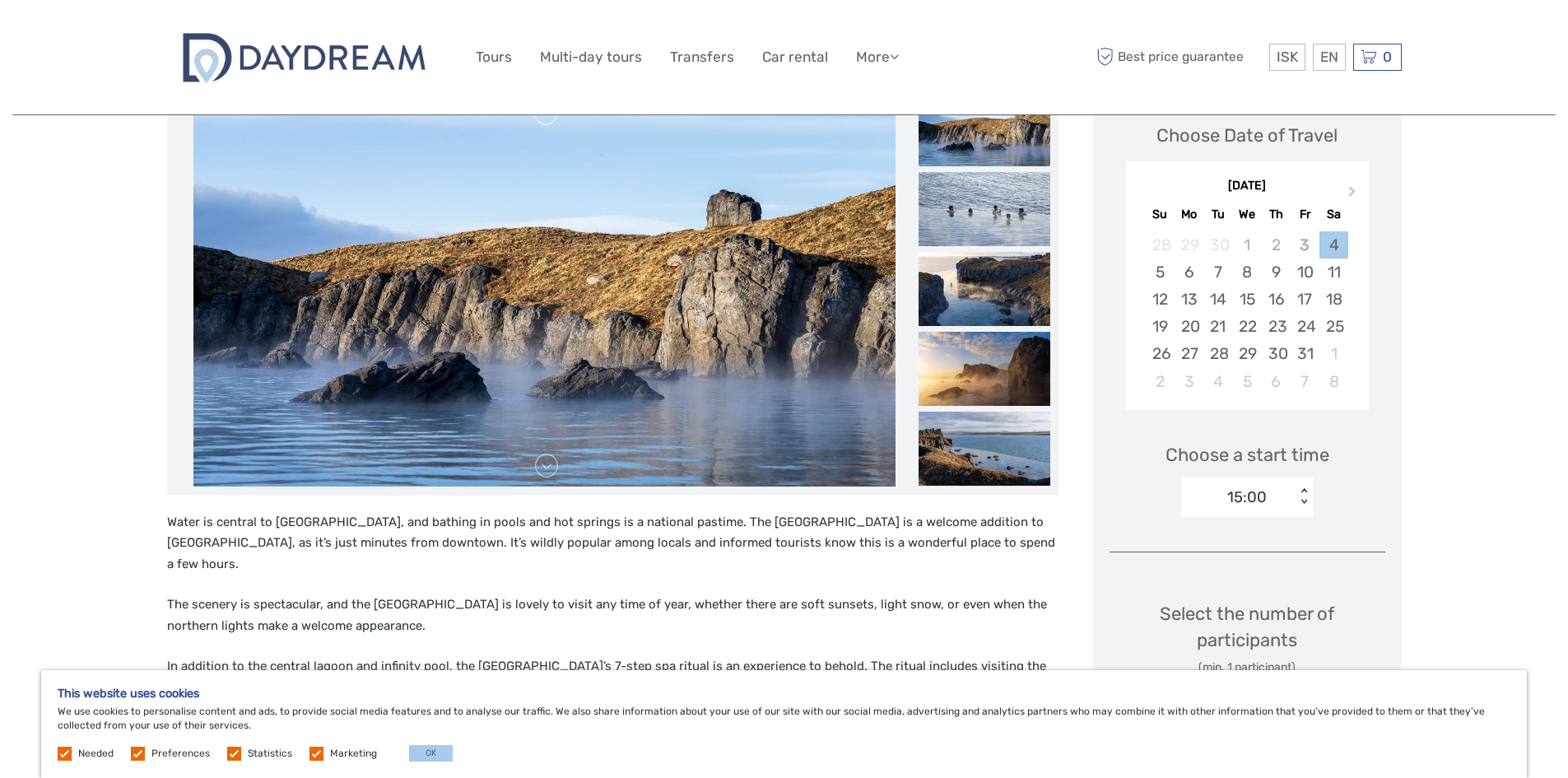
scroll to position [504, 0]
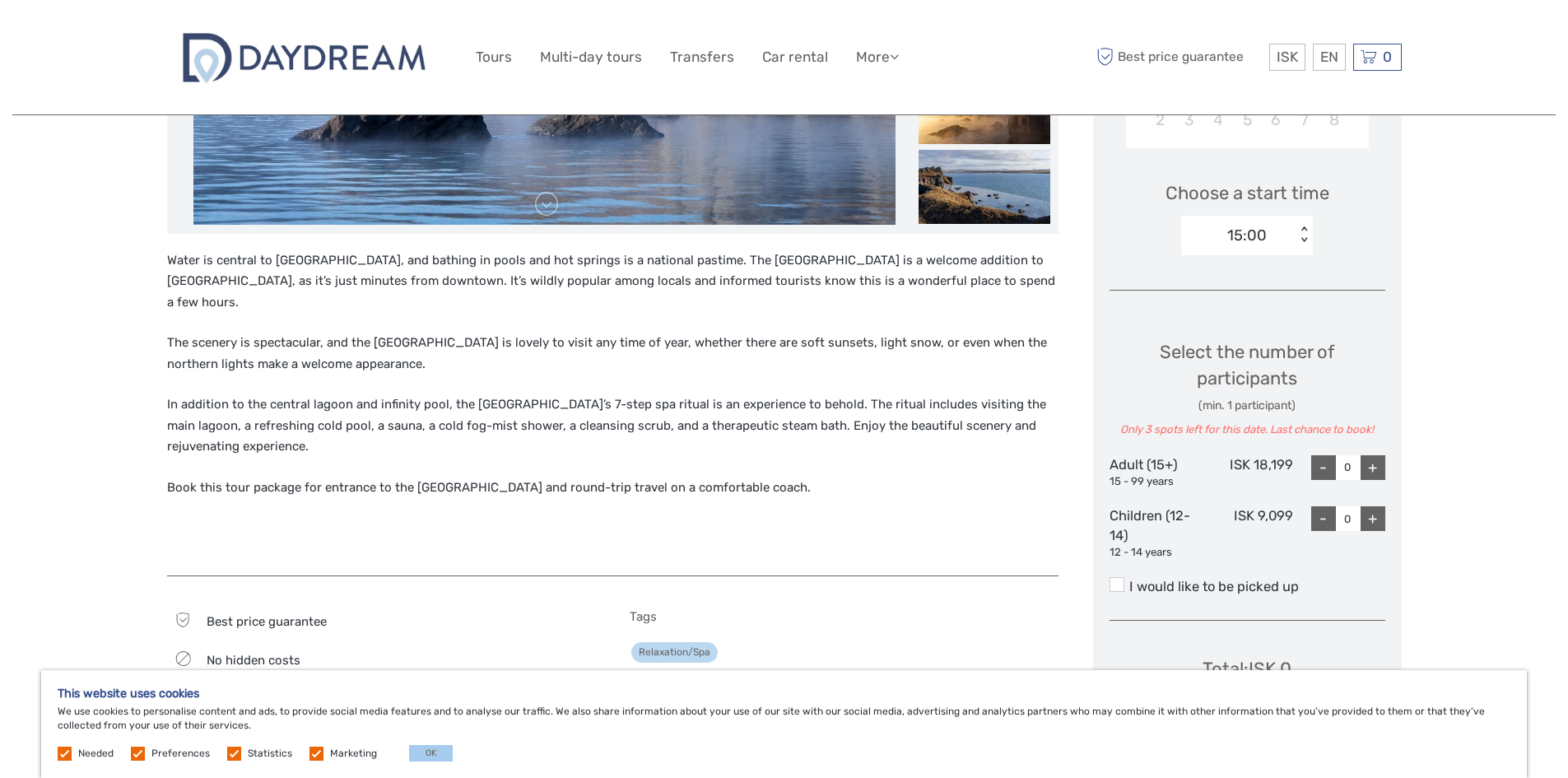
click at [1369, 462] on div "+" at bounding box center [1373, 467] width 24 height 24
type input "2"
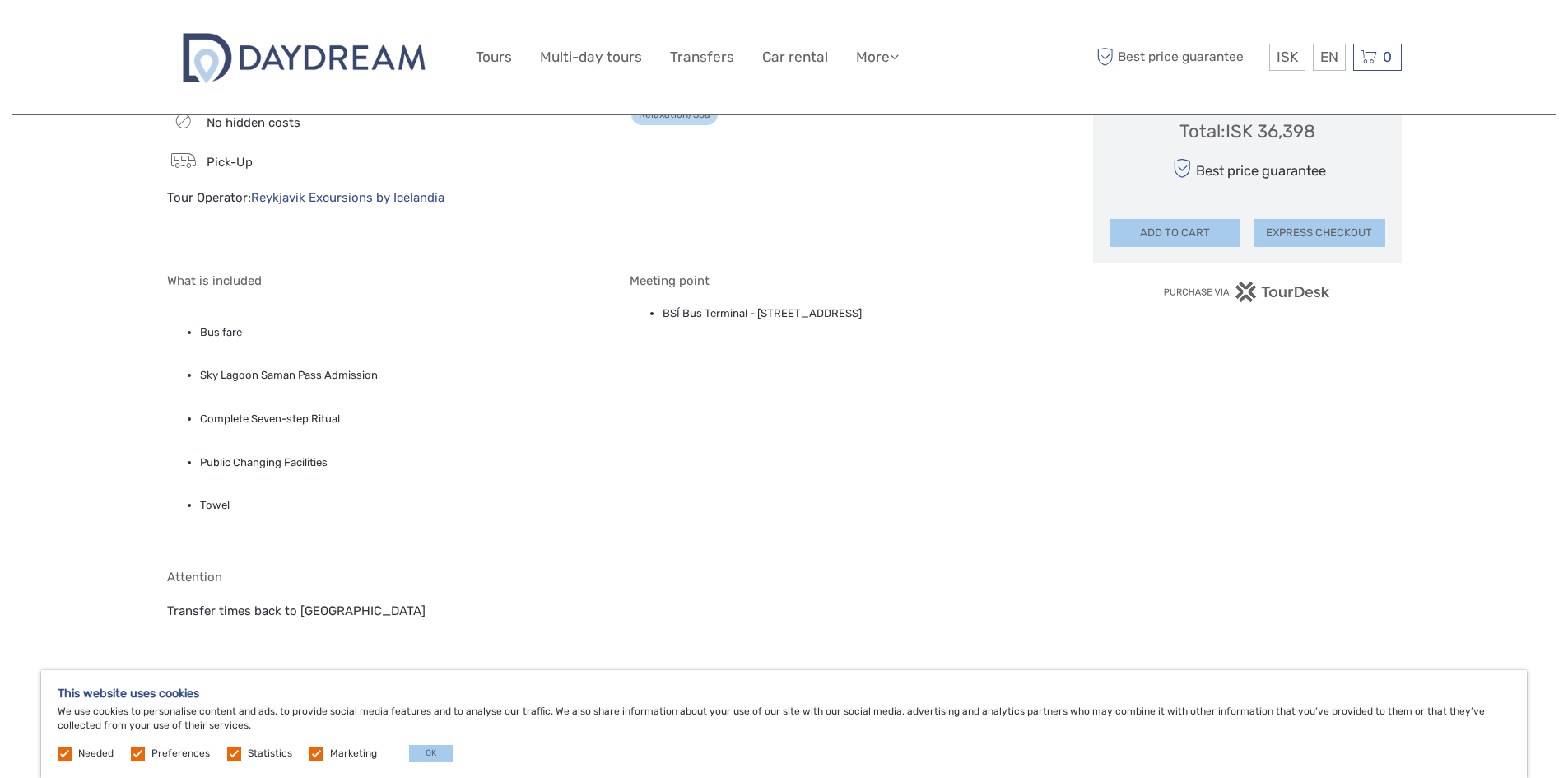
scroll to position [1081, 0]
